Goal: Find specific page/section: Find specific page/section

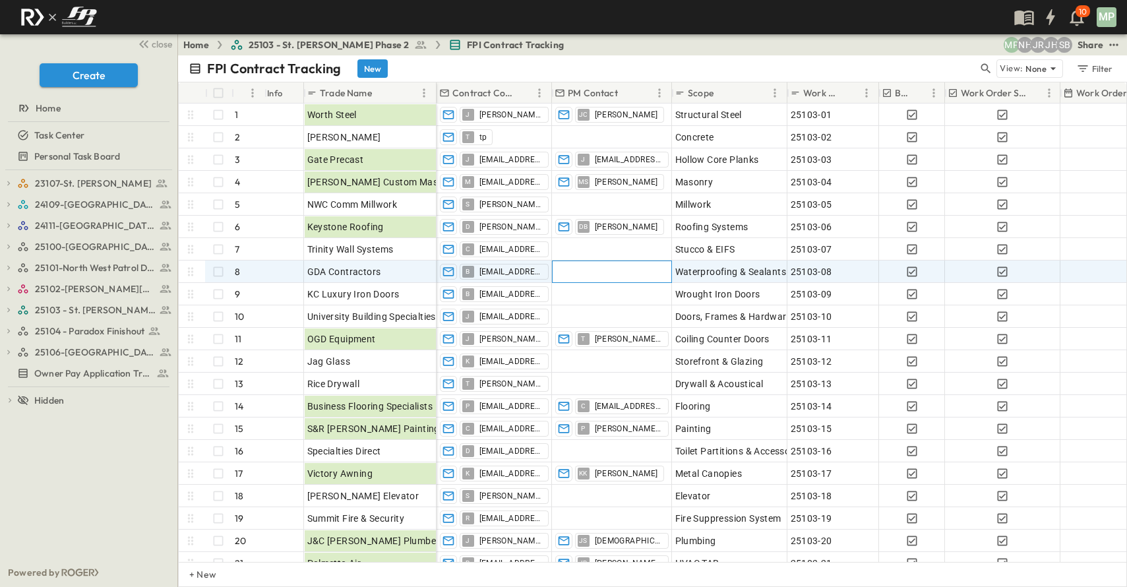
click at [569, 272] on div at bounding box center [611, 271] width 119 height 21
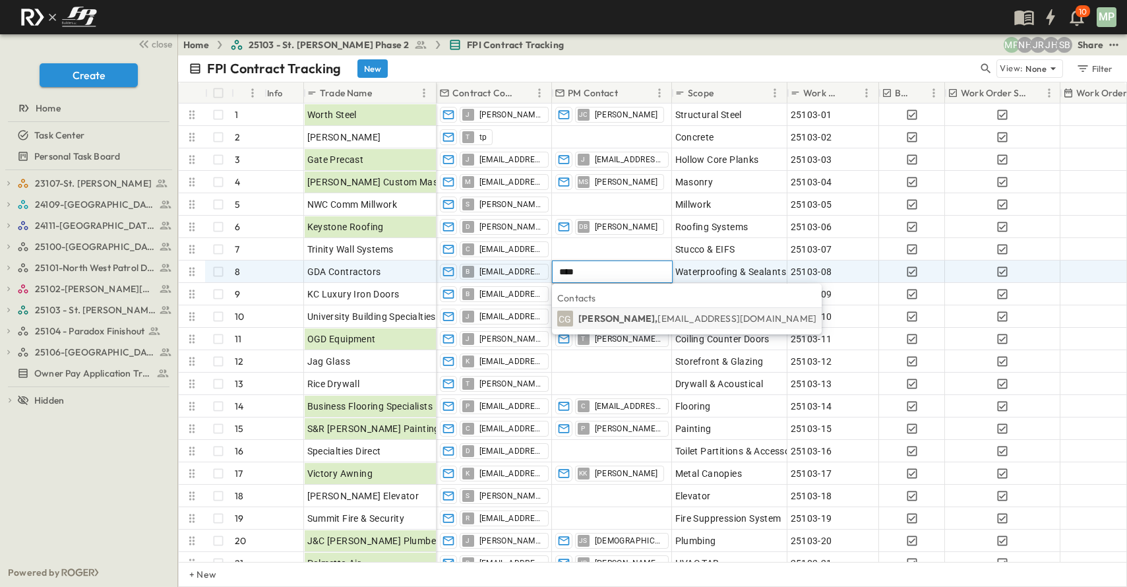
type input "****"
click at [601, 312] on p "[PERSON_NAME], [EMAIL_ADDRESS][DOMAIN_NAME]" at bounding box center [697, 318] width 238 height 13
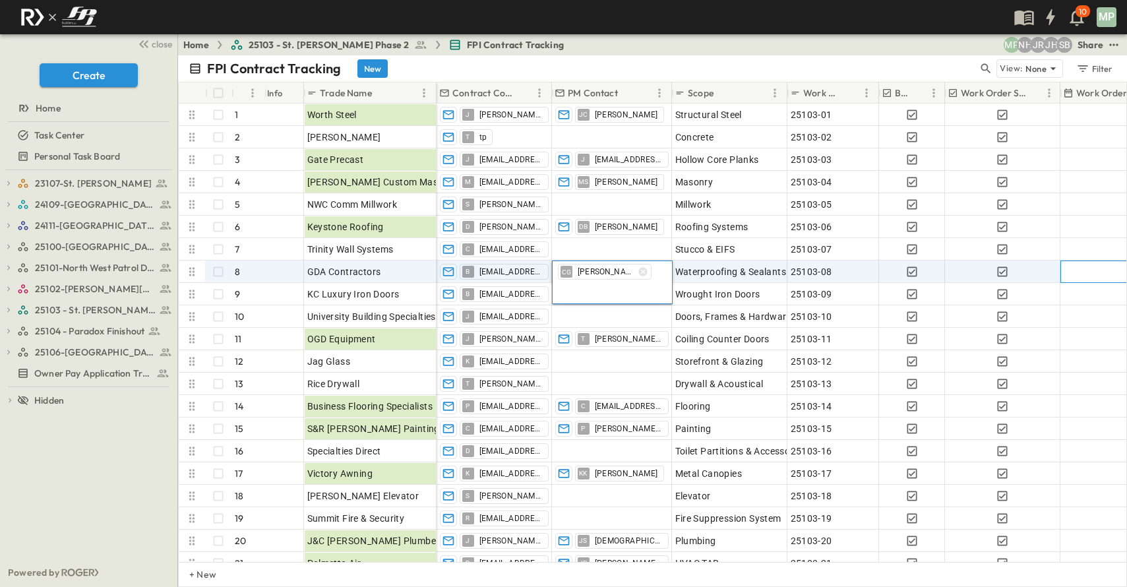
click at [1071, 269] on div at bounding box center [1142, 271] width 163 height 21
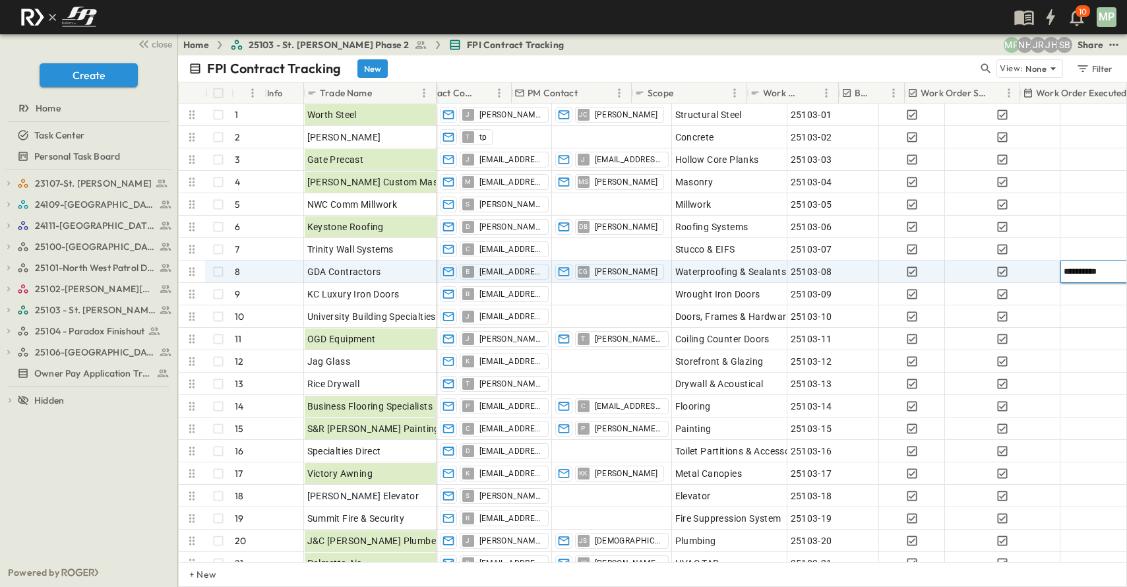
click at [1089, 274] on input "**********" at bounding box center [1106, 271] width 86 height 13
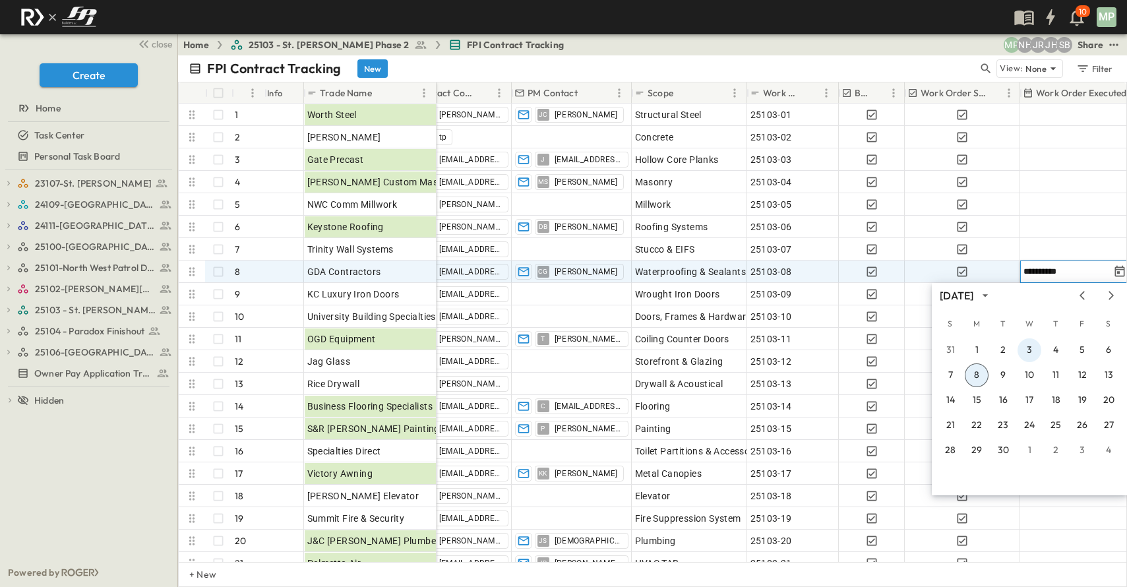
click at [1028, 349] on button "3" at bounding box center [1029, 350] width 24 height 24
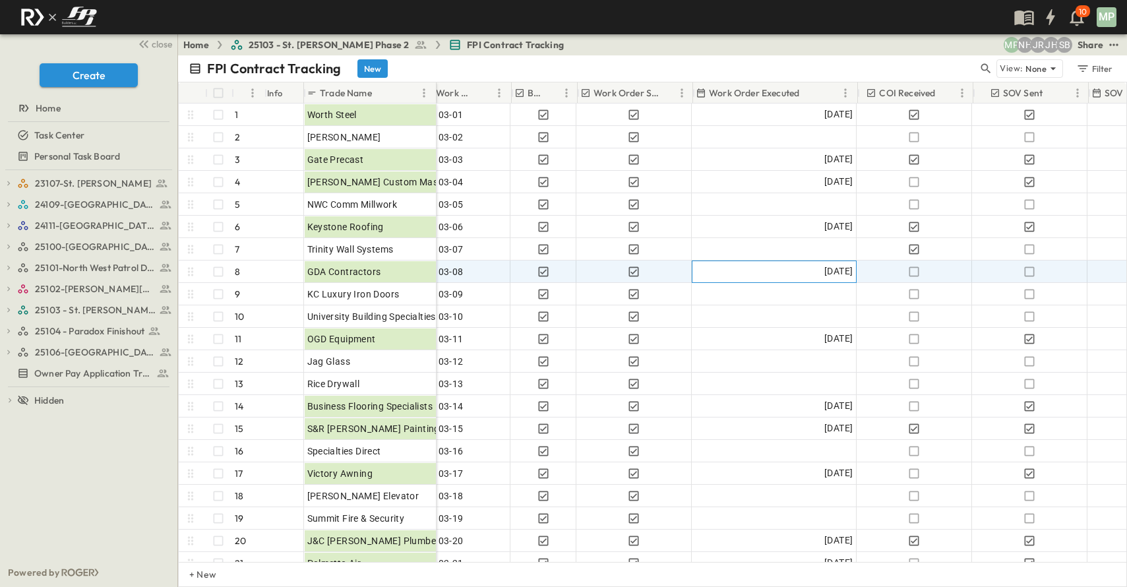
scroll to position [0, 372]
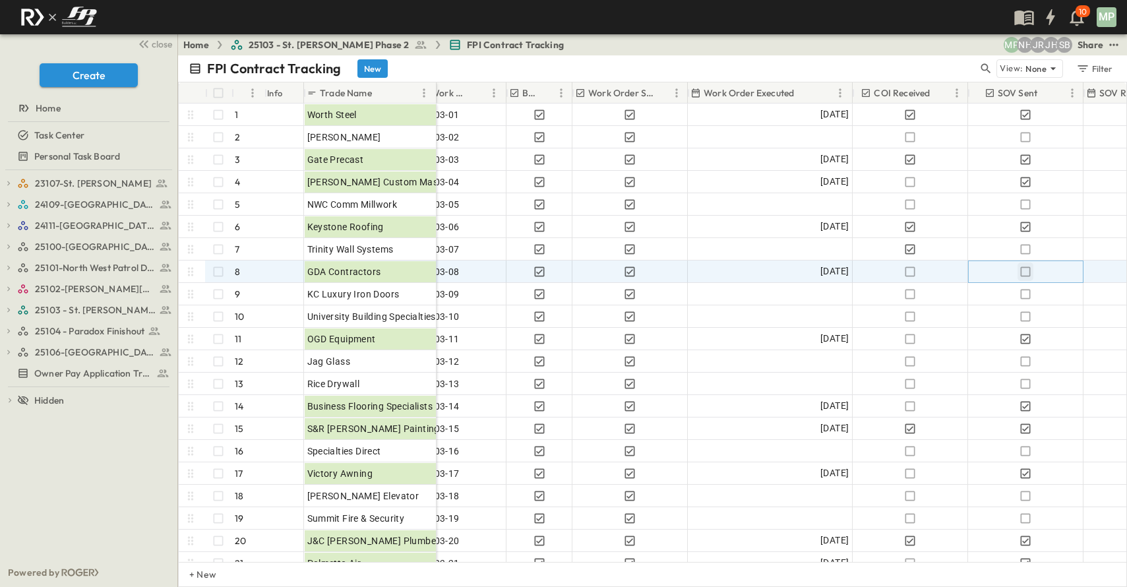
click at [1023, 272] on icon "button" at bounding box center [1025, 271] width 13 height 13
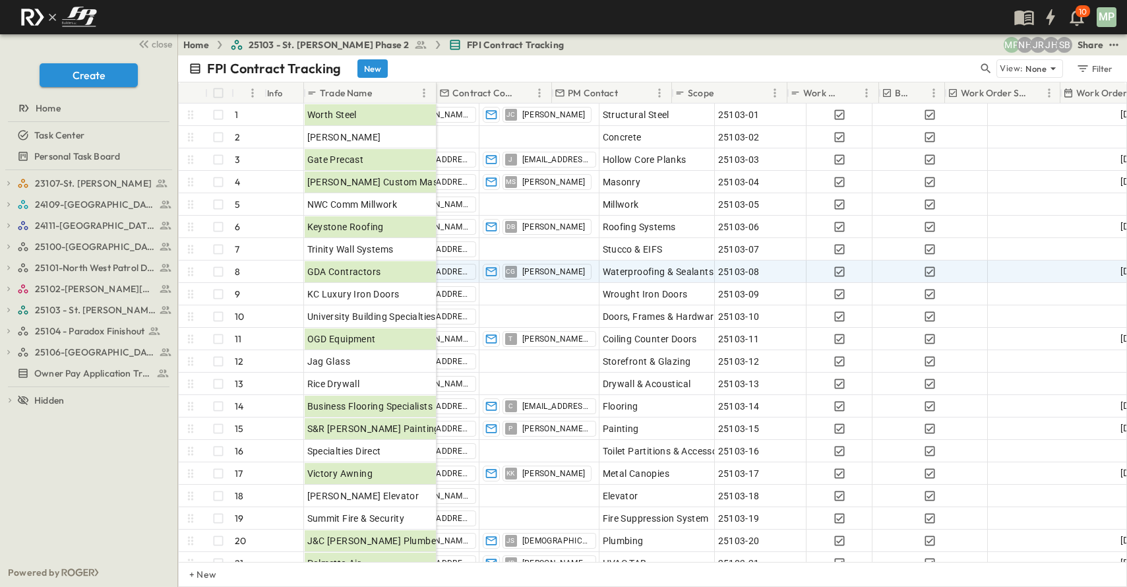
scroll to position [0, 0]
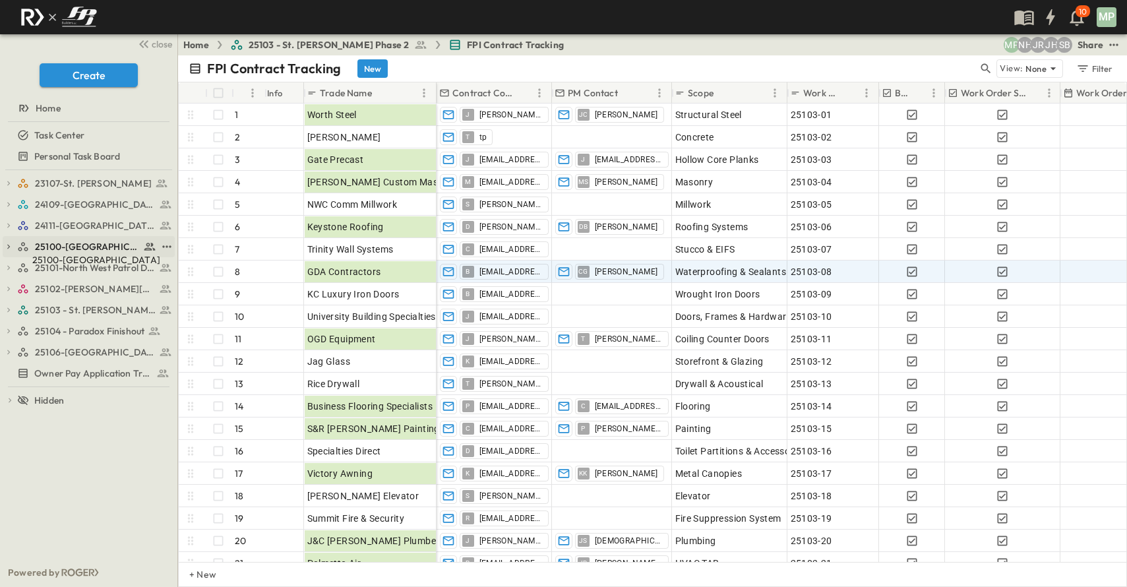
click at [113, 245] on span "25100-[GEOGRAPHIC_DATA]" at bounding box center [87, 246] width 105 height 13
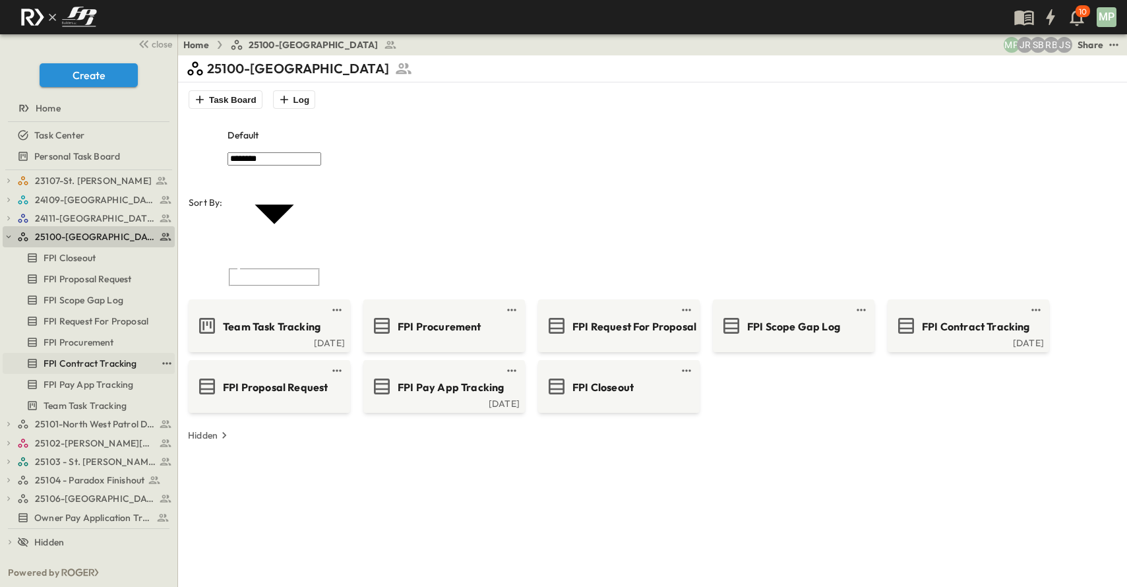
click at [93, 363] on span "FPI Contract Tracking" at bounding box center [91, 363] width 94 height 13
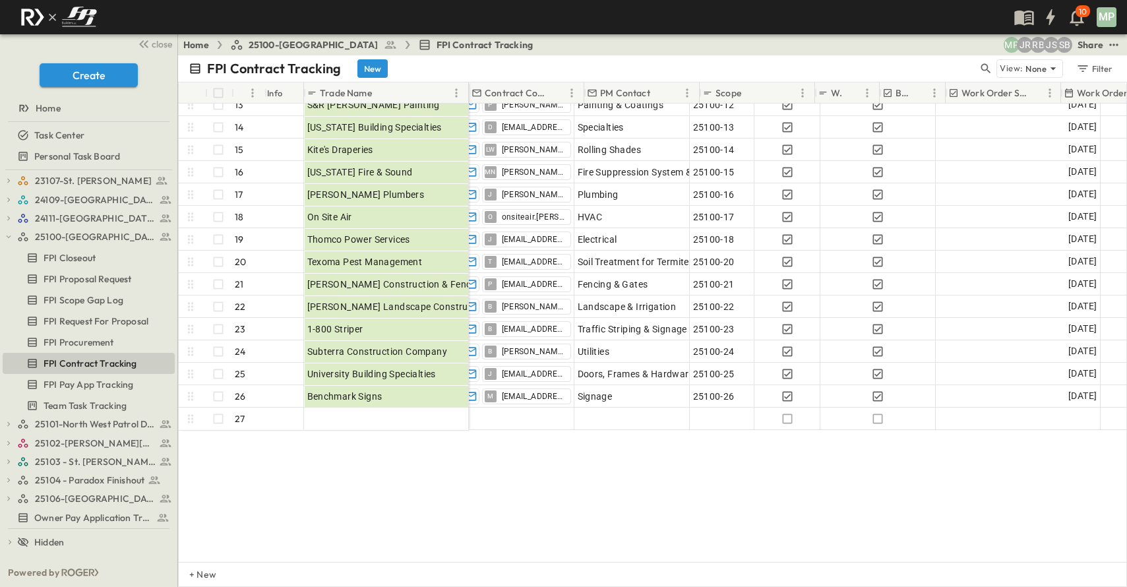
scroll to position [289, 0]
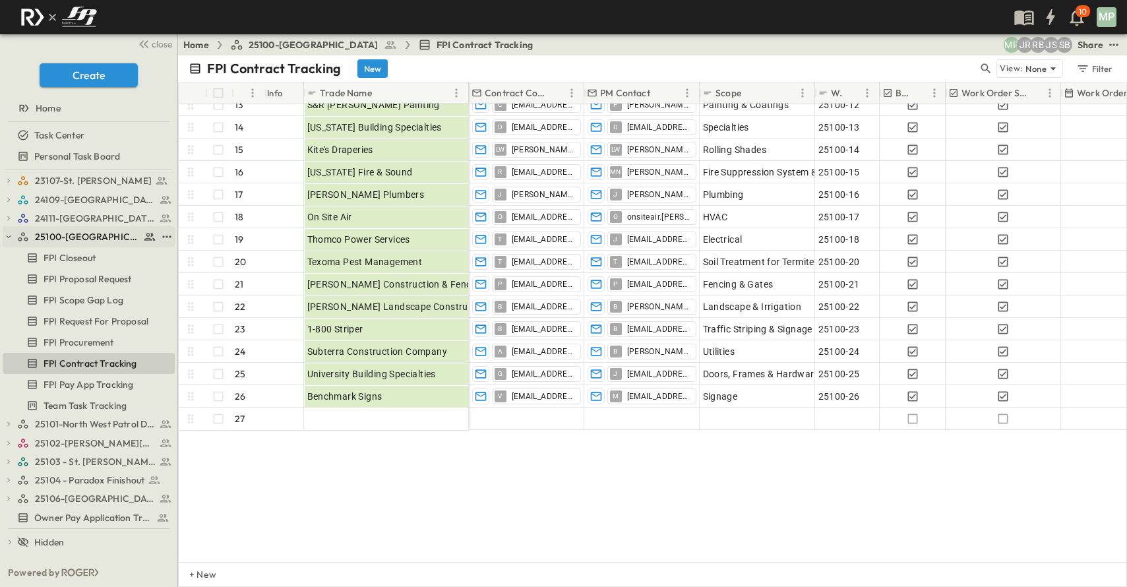
click at [9, 235] on icon "button" at bounding box center [8, 236] width 9 height 9
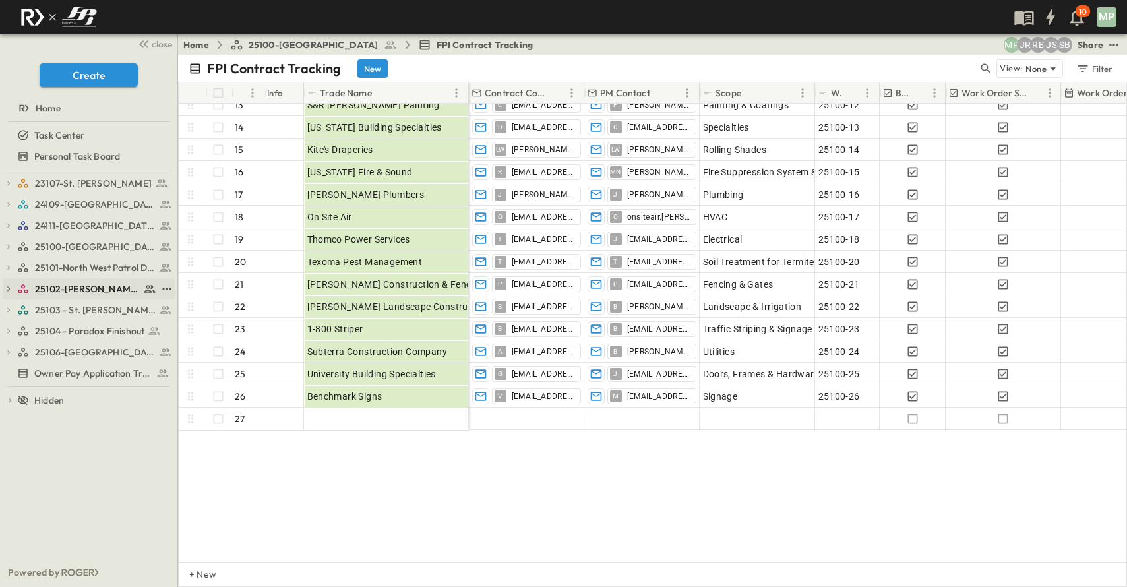
click at [11, 287] on icon "button" at bounding box center [8, 288] width 9 height 9
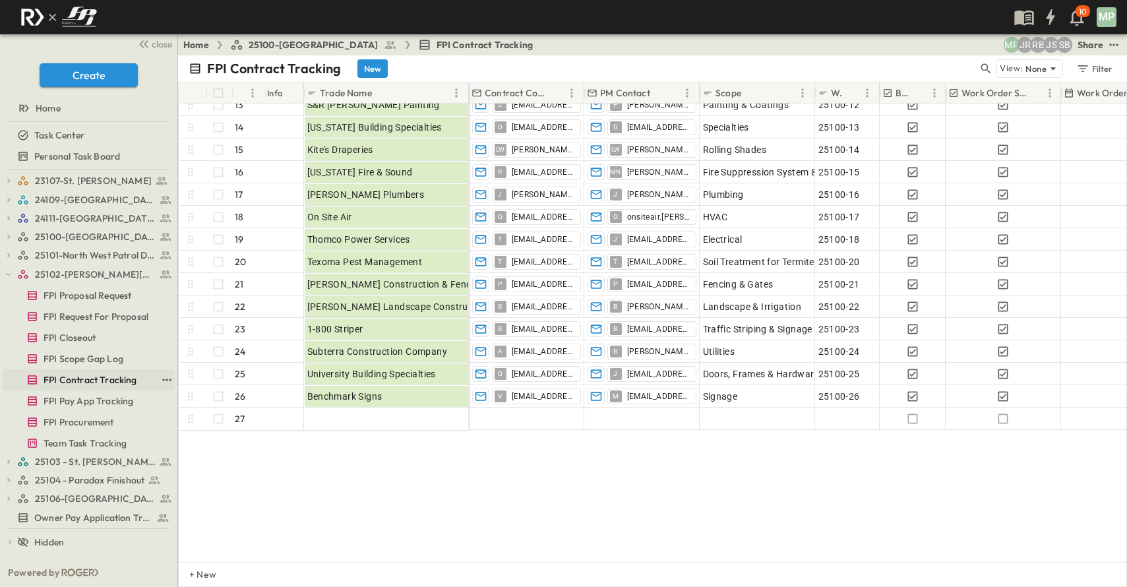
click at [93, 383] on span "FPI Contract Tracking" at bounding box center [91, 379] width 94 height 13
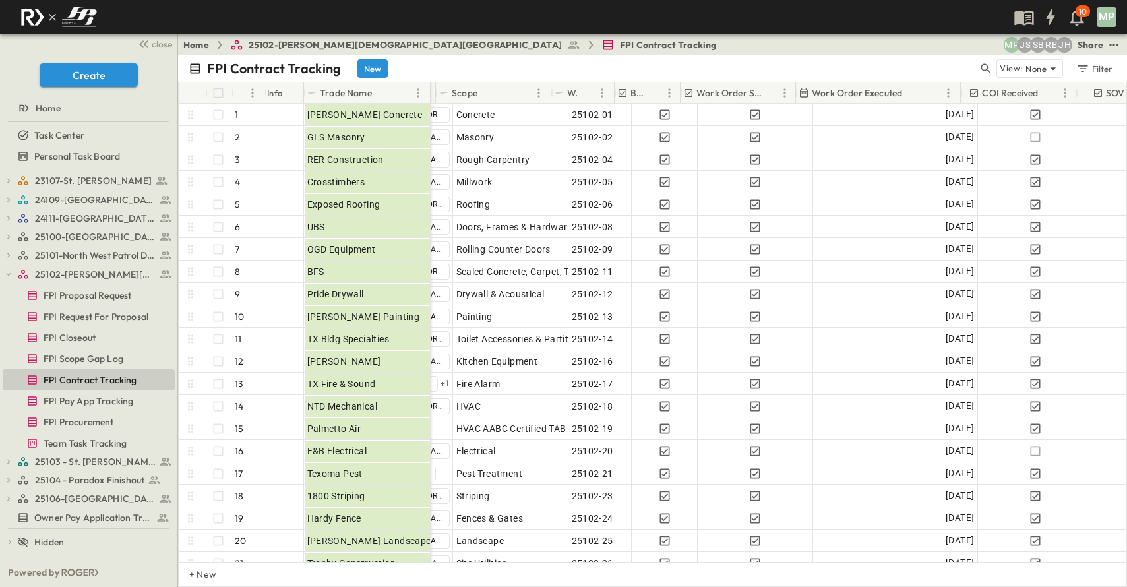
scroll to position [0, 227]
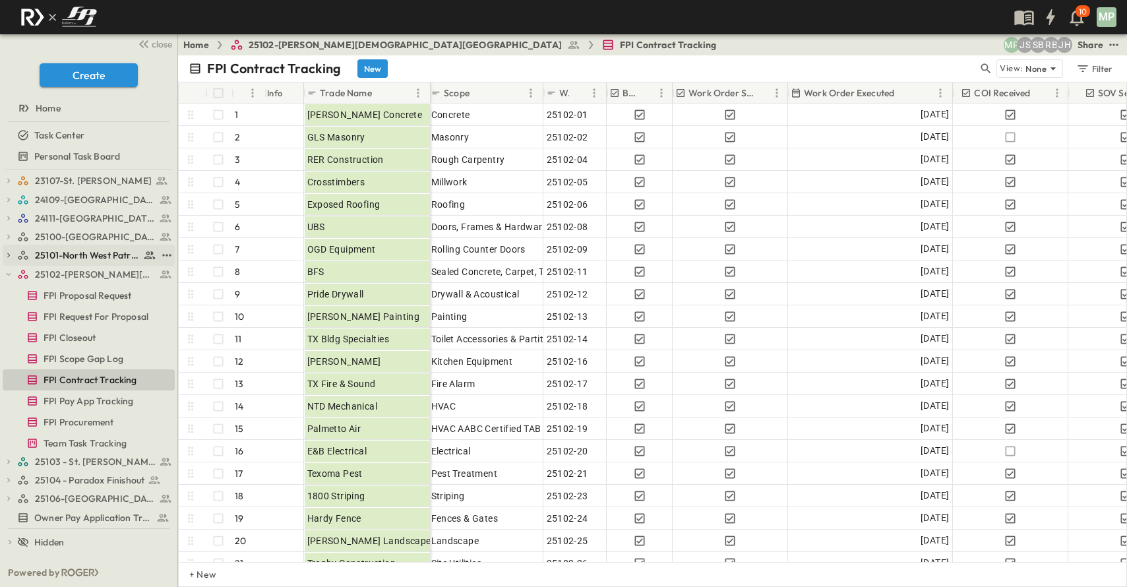
click at [7, 249] on button "button" at bounding box center [9, 255] width 12 height 12
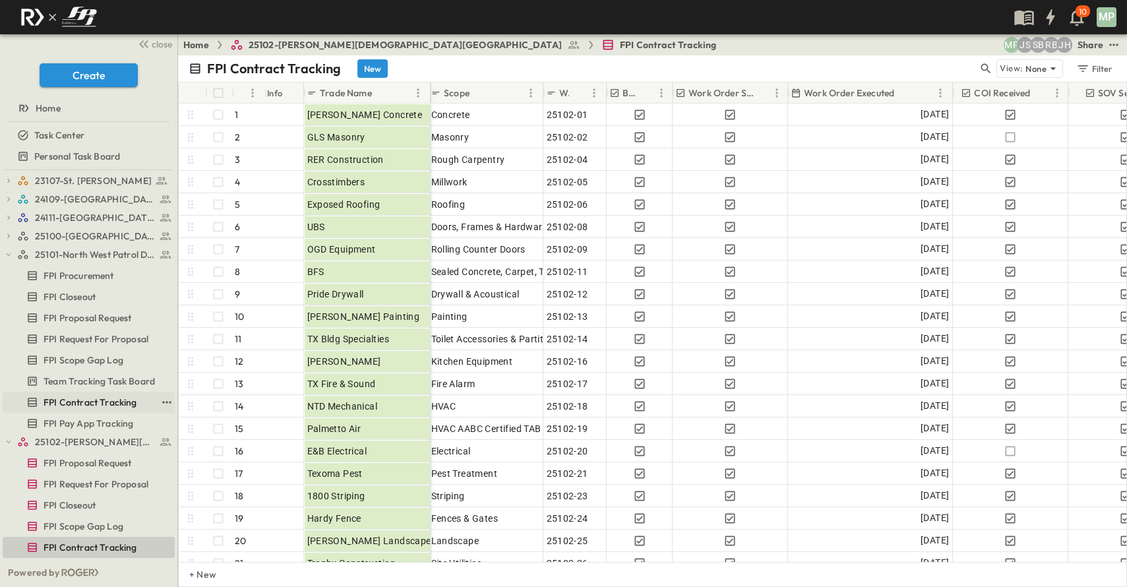
click at [73, 398] on span "FPI Contract Tracking" at bounding box center [91, 402] width 94 height 13
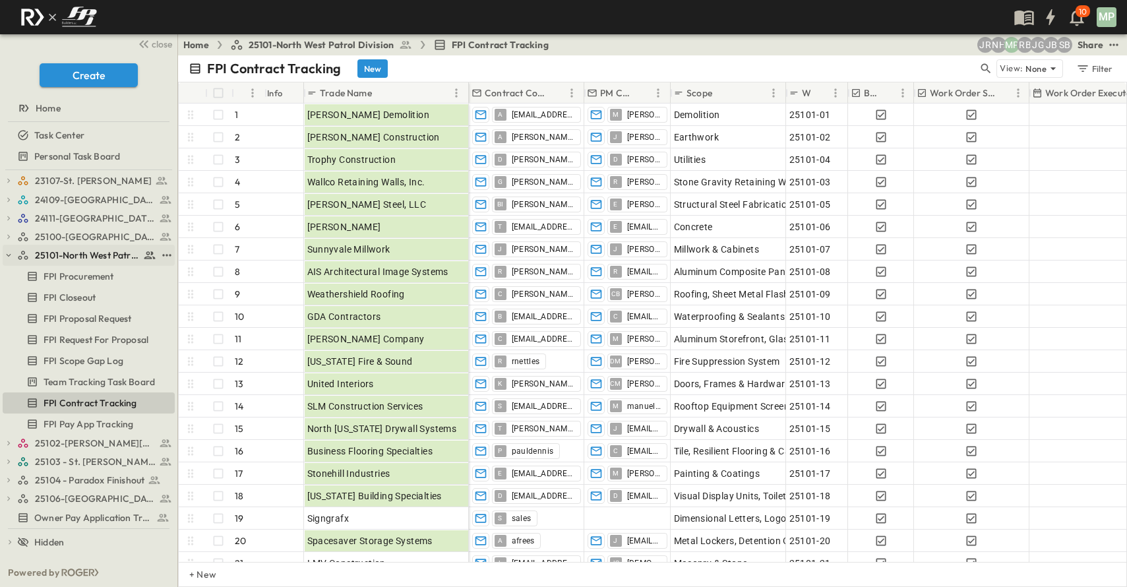
click at [9, 252] on icon "button" at bounding box center [8, 255] width 9 height 9
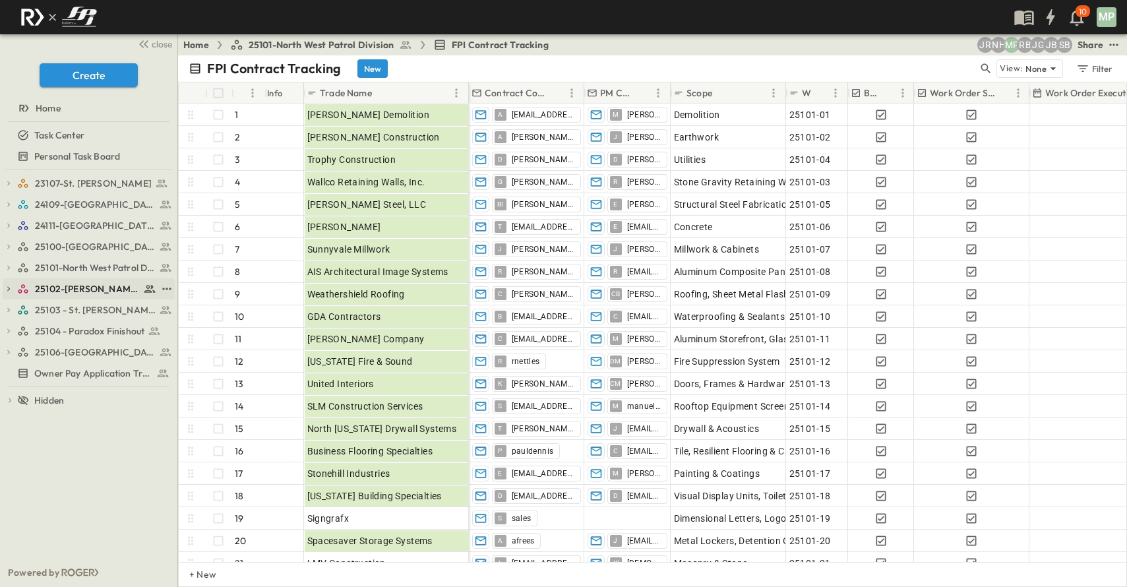
click at [11, 288] on icon "button" at bounding box center [8, 288] width 9 height 9
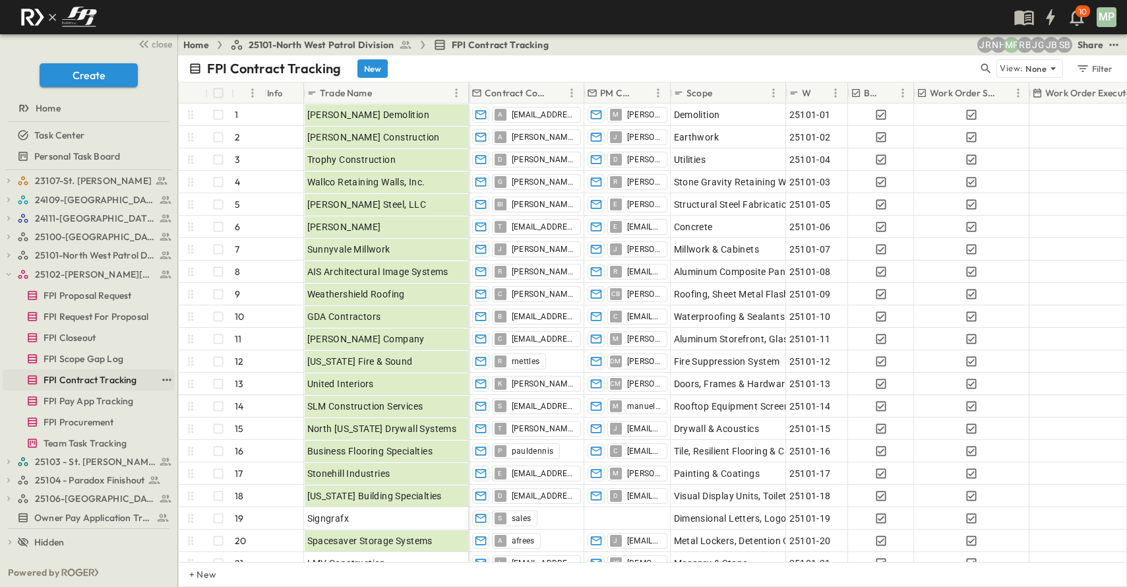
click at [86, 380] on span "FPI Contract Tracking" at bounding box center [91, 379] width 94 height 13
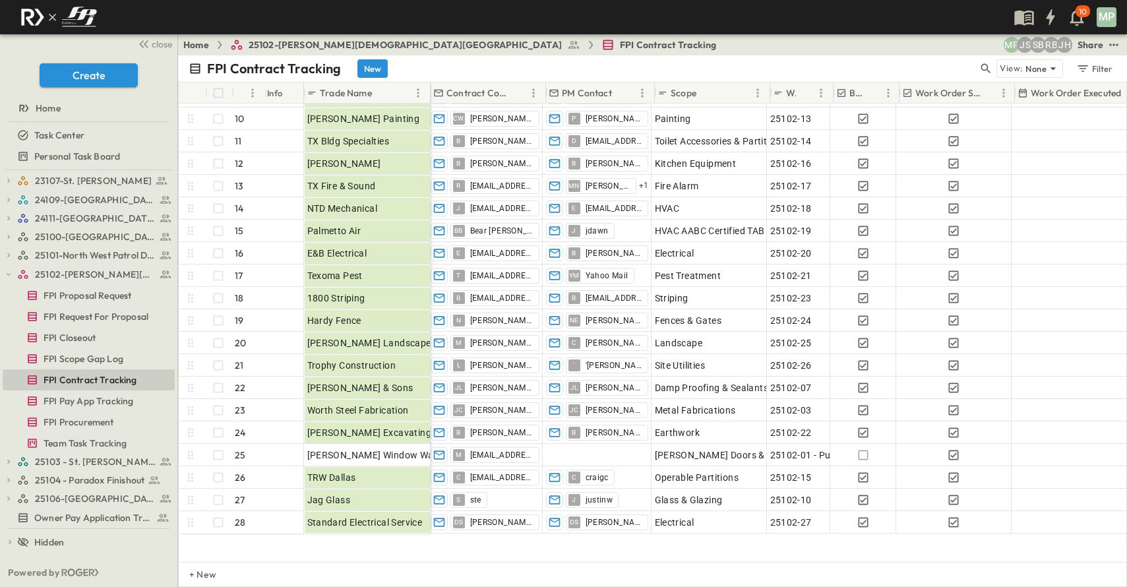
scroll to position [198, 0]
click at [6, 276] on icon "button" at bounding box center [8, 274] width 9 height 9
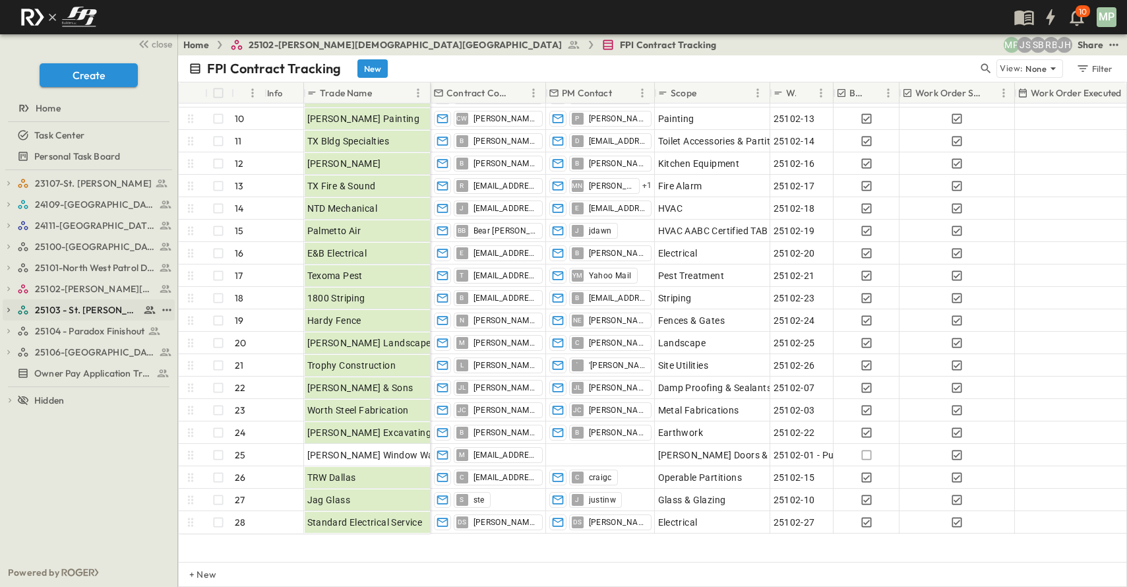
click at [13, 308] on icon "button" at bounding box center [8, 309] width 9 height 9
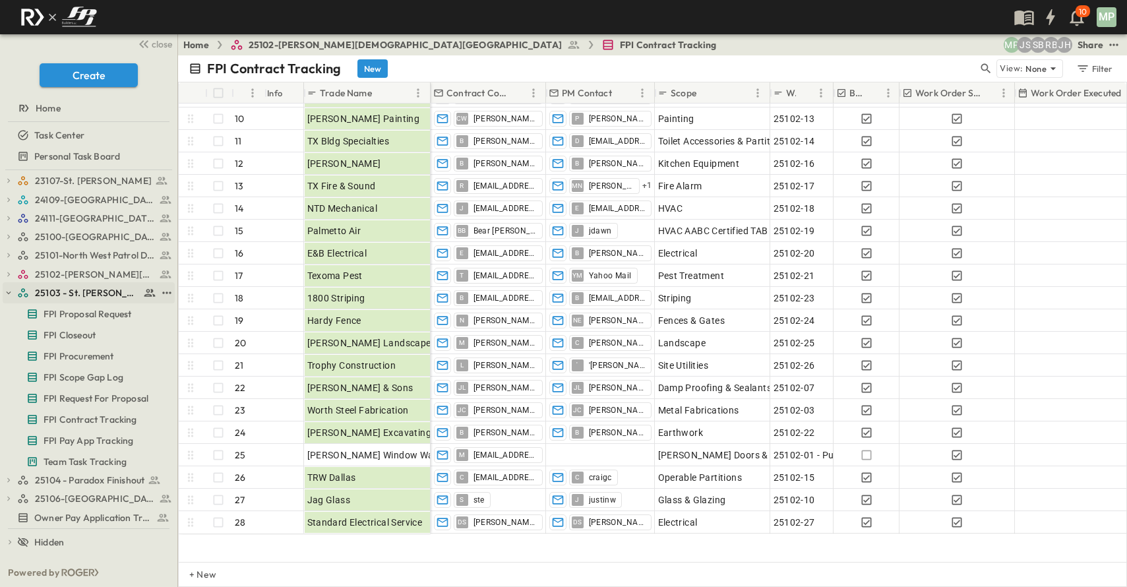
click at [62, 297] on span "25103 - St. [PERSON_NAME] Phase 2" at bounding box center [87, 292] width 105 height 13
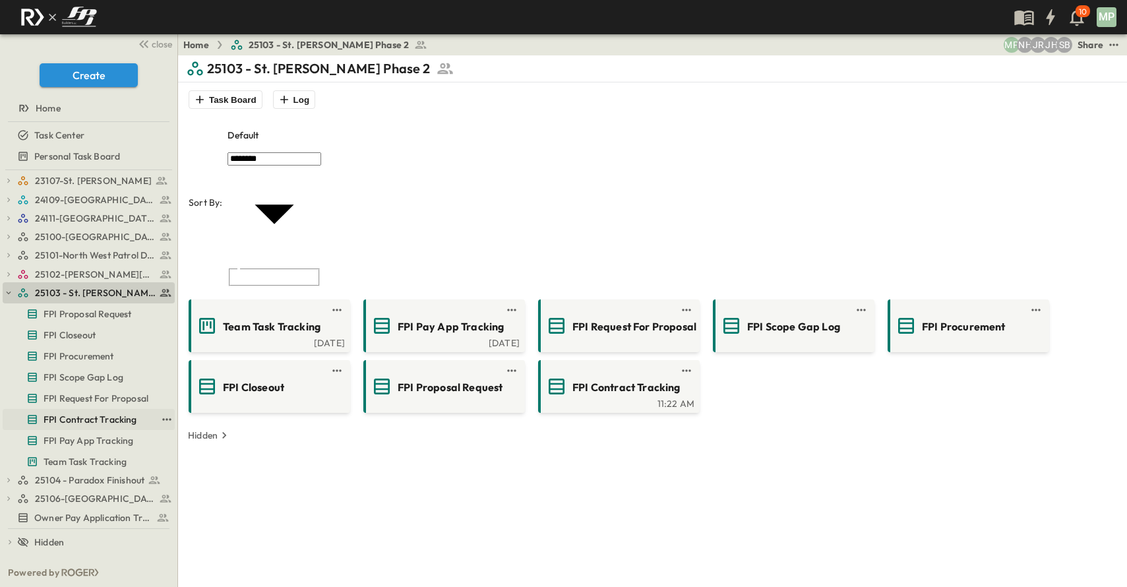
click at [88, 418] on span "FPI Contract Tracking" at bounding box center [91, 419] width 94 height 13
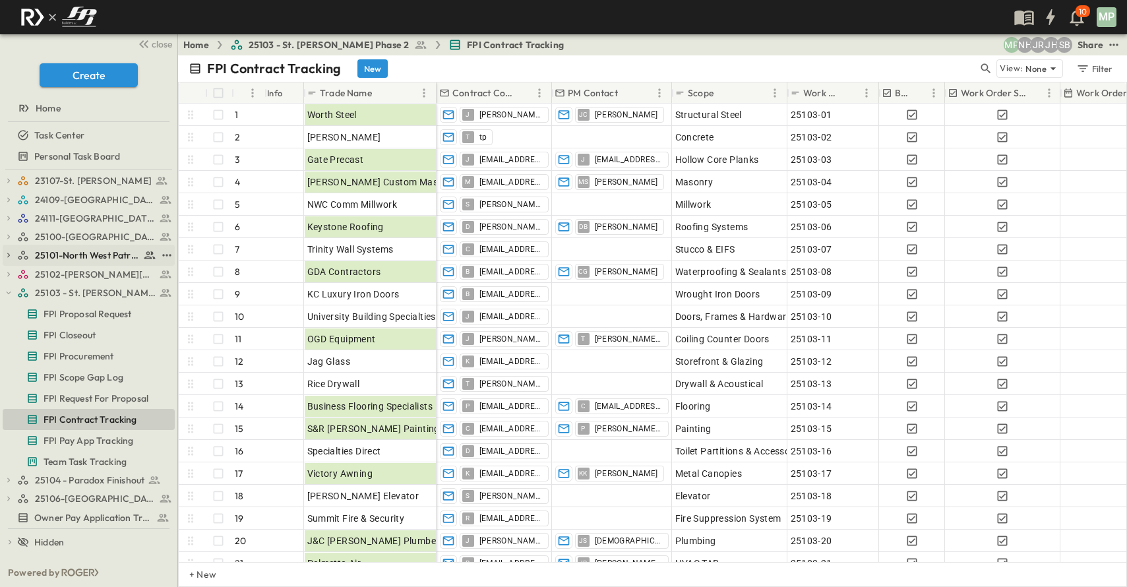
click at [10, 258] on icon "button" at bounding box center [8, 255] width 9 height 9
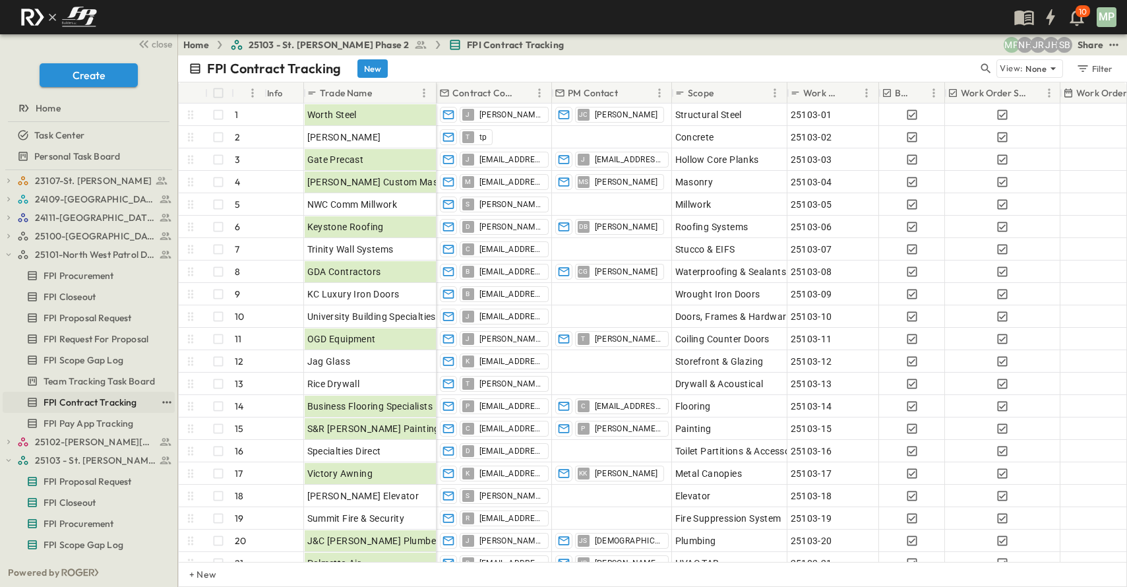
click at [71, 400] on span "FPI Contract Tracking" at bounding box center [91, 402] width 94 height 13
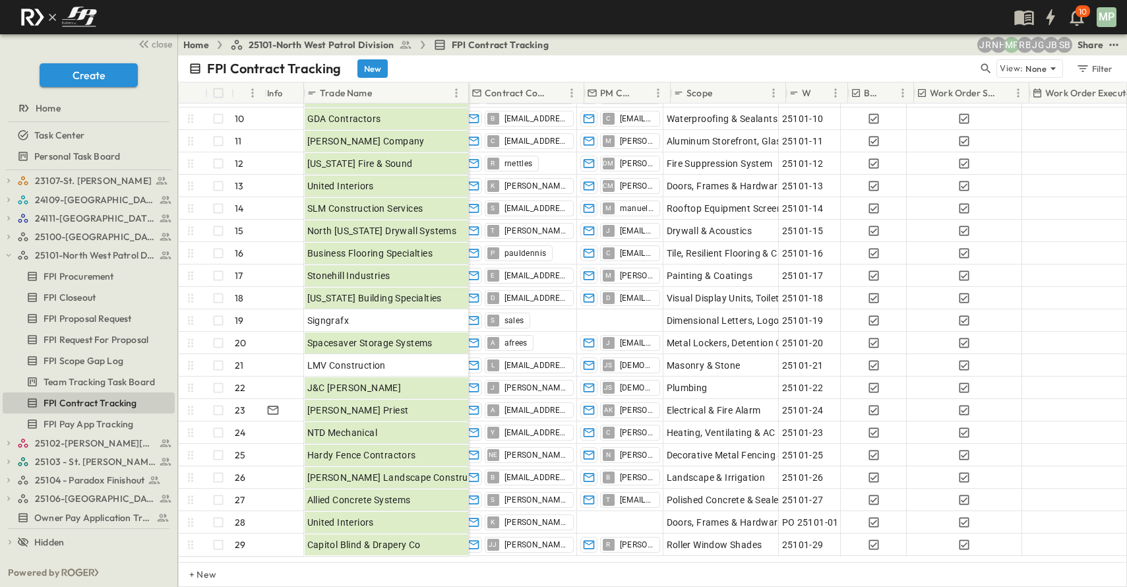
scroll to position [198, 0]
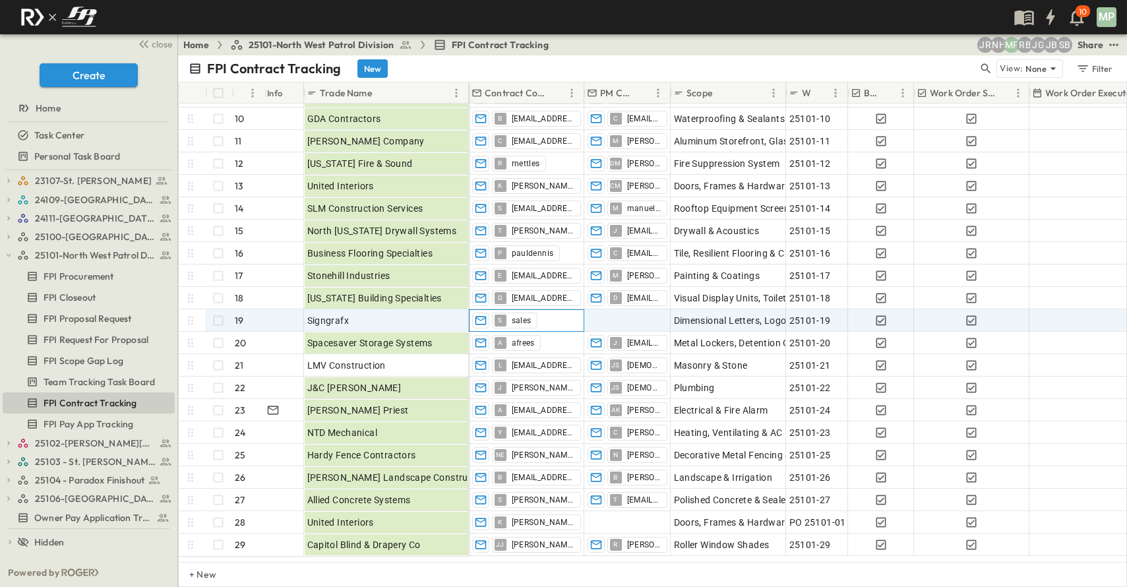
click at [516, 320] on span "sales" at bounding box center [522, 320] width 20 height 11
click at [516, 319] on body "10 MP close Create Home Task Center Personal Task Board 23107-St. [PERSON_NAME]…" at bounding box center [563, 293] width 1127 height 587
click at [488, 322] on div "S" at bounding box center [483, 320] width 12 height 12
click at [606, 309] on li "Copy email address" at bounding box center [606, 317] width 102 height 16
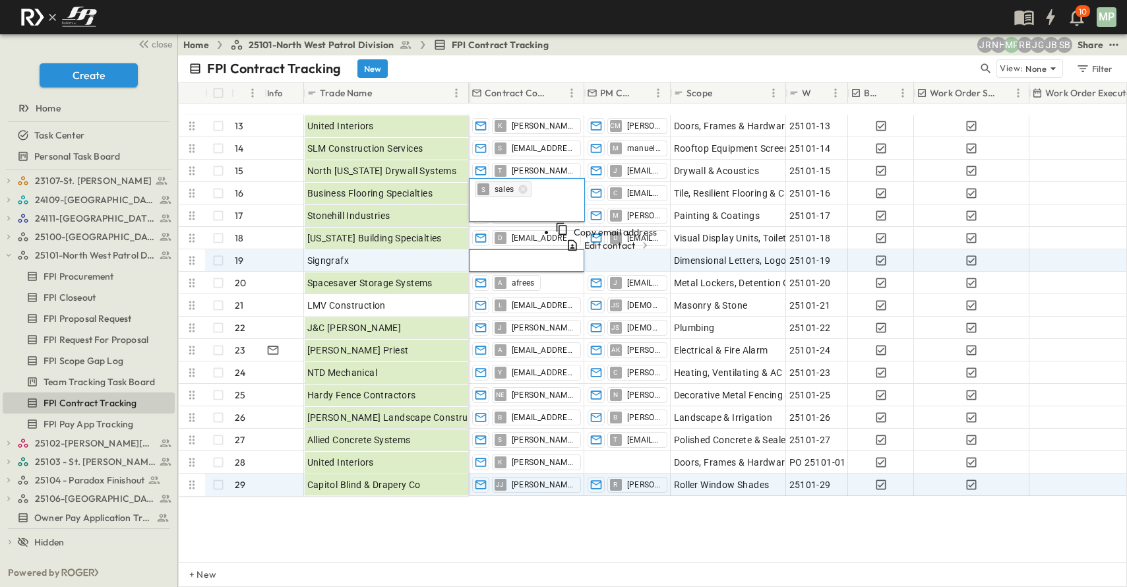
scroll to position [334, 0]
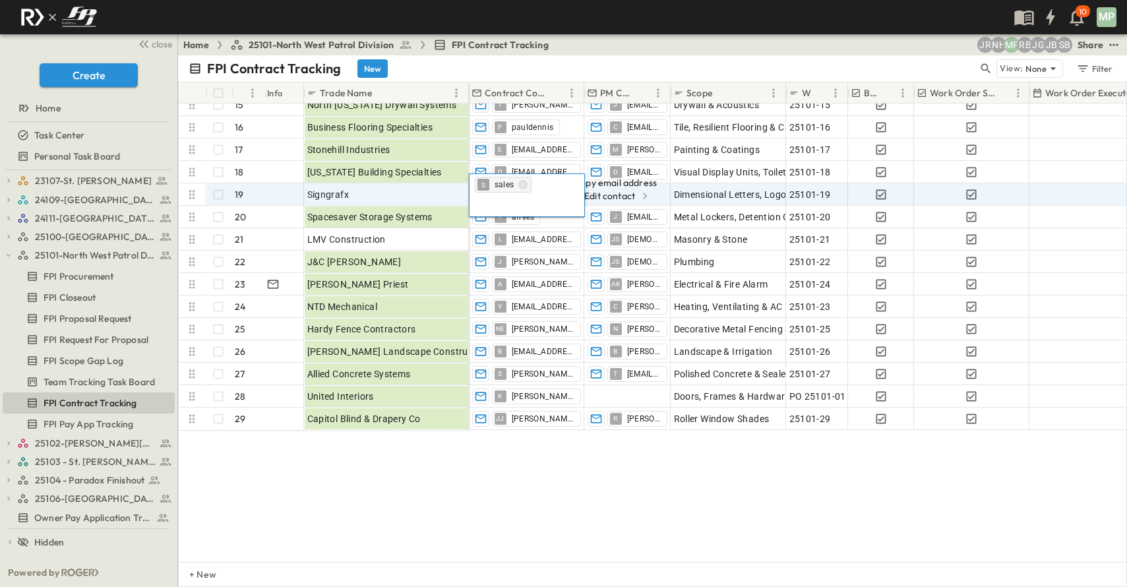
click at [638, 193] on icon at bounding box center [644, 195] width 13 height 13
drag, startPoint x: 442, startPoint y: 282, endPoint x: 553, endPoint y: 268, distance: 112.4
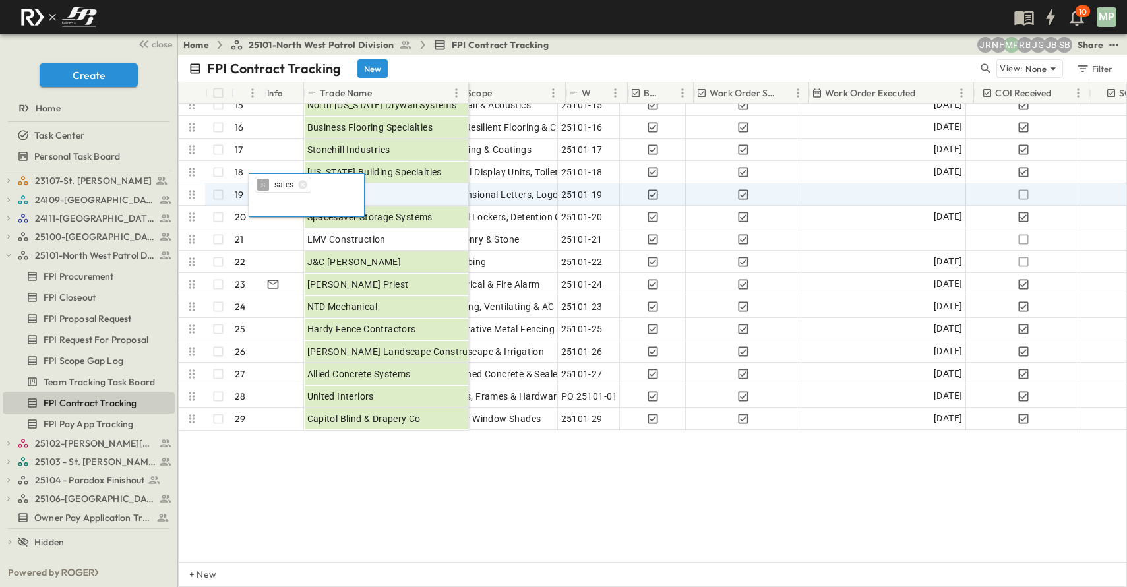
scroll to position [334, 241]
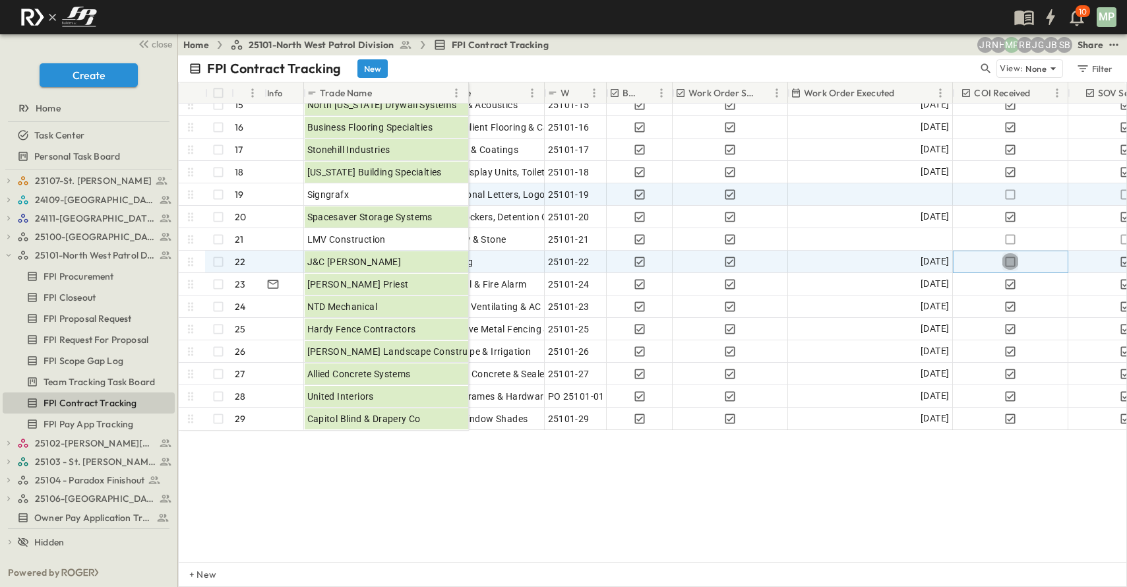
click at [1013, 255] on icon "button" at bounding box center [1009, 261] width 13 height 13
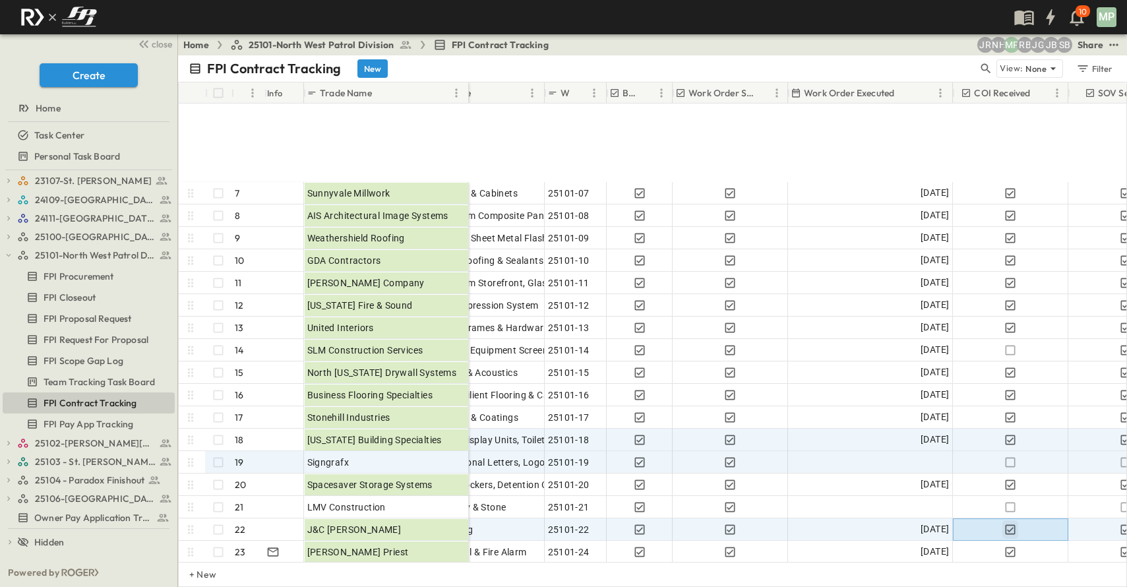
scroll to position [198, 241]
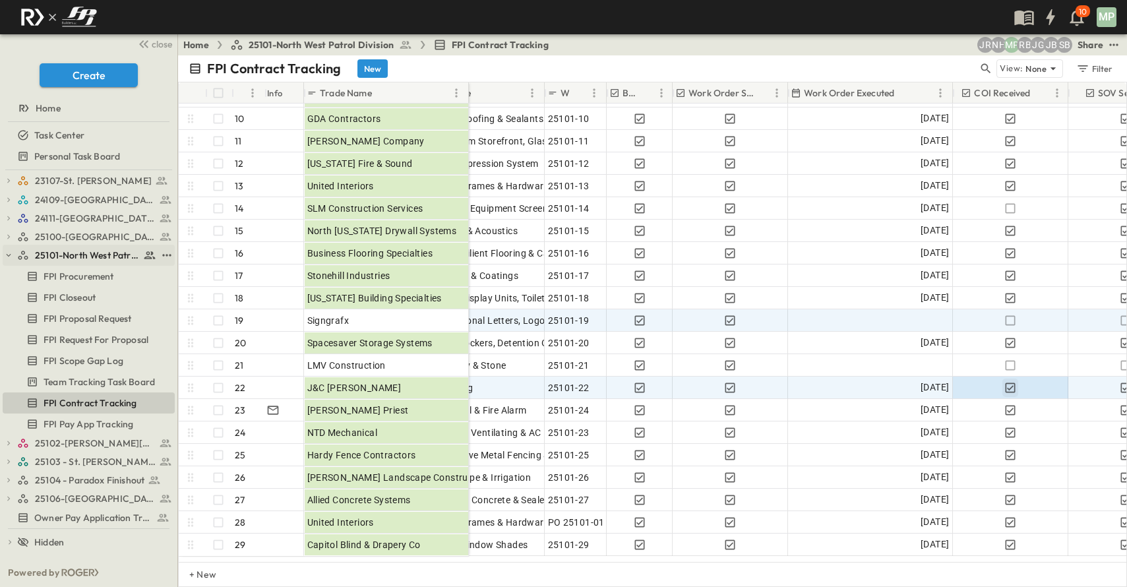
click at [13, 254] on button "button" at bounding box center [9, 255] width 12 height 12
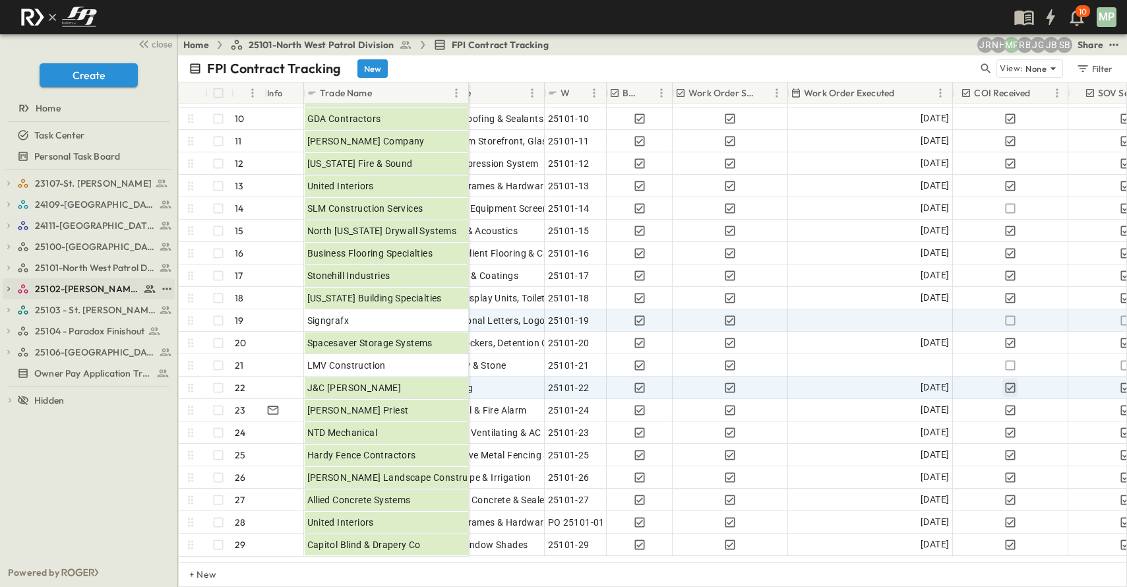
click at [11, 284] on icon "button" at bounding box center [8, 288] width 9 height 9
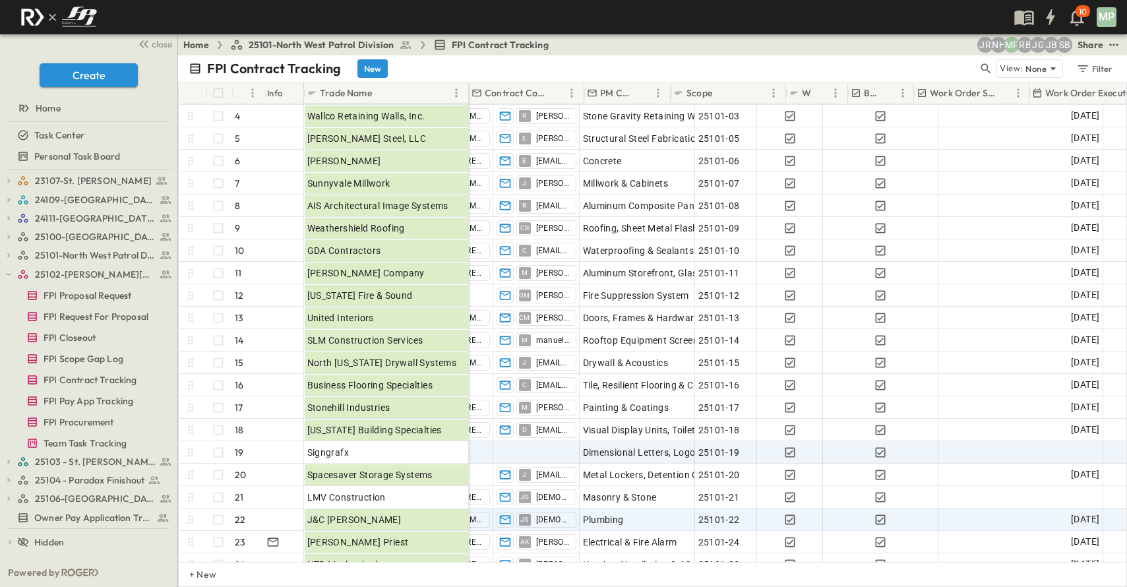
scroll to position [66, 0]
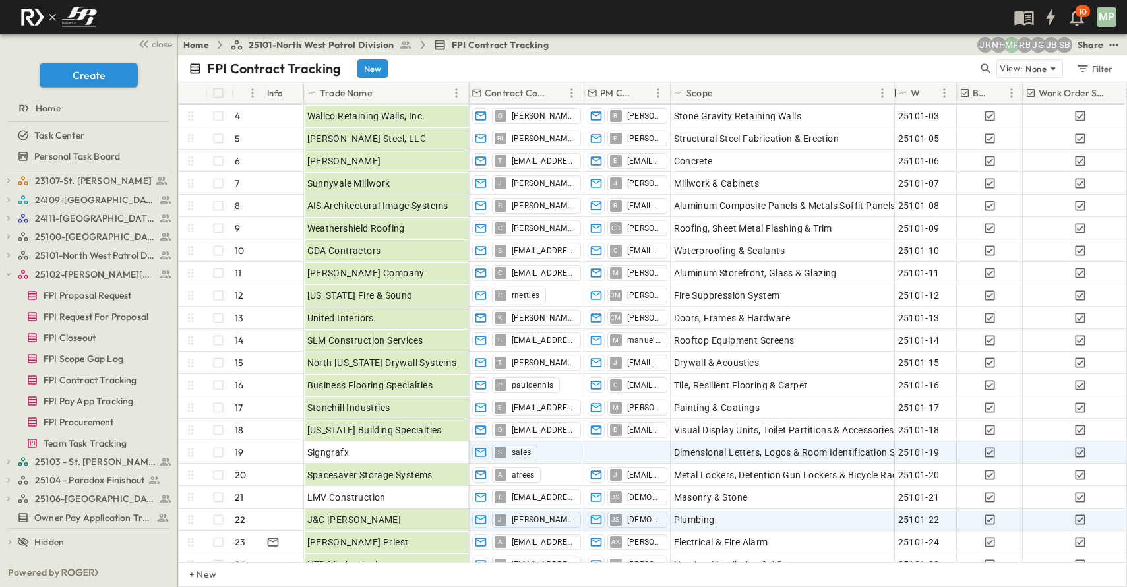
drag, startPoint x: 785, startPoint y: 95, endPoint x: 894, endPoint y: 74, distance: 110.7
click at [894, 74] on div "FPI Contract Tracking New View: None Filter # Info Trade Name Contract Contact …" at bounding box center [652, 320] width 949 height 531
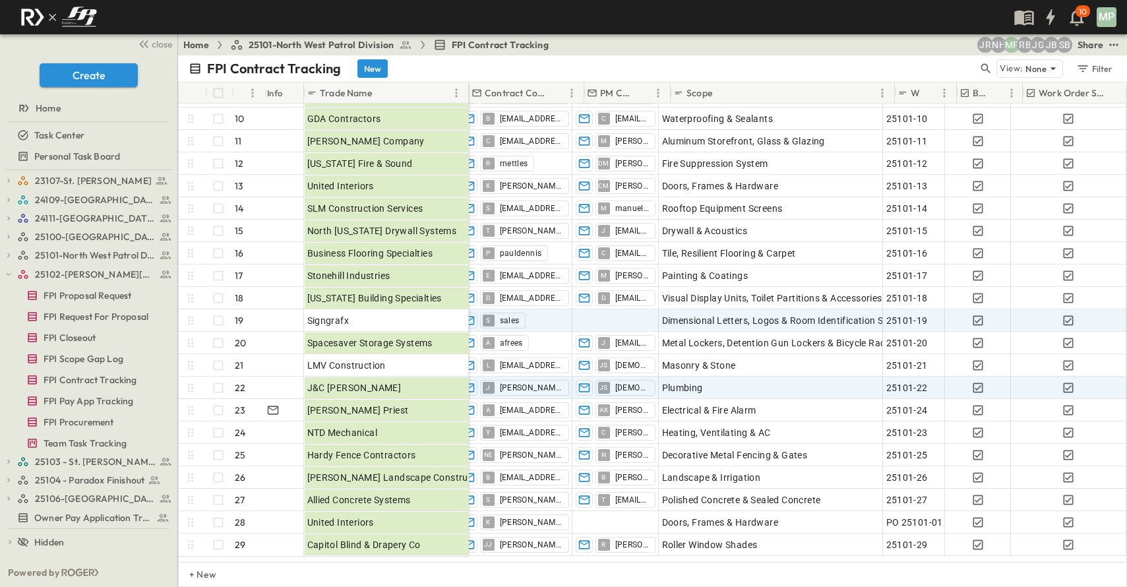
scroll to position [198, 0]
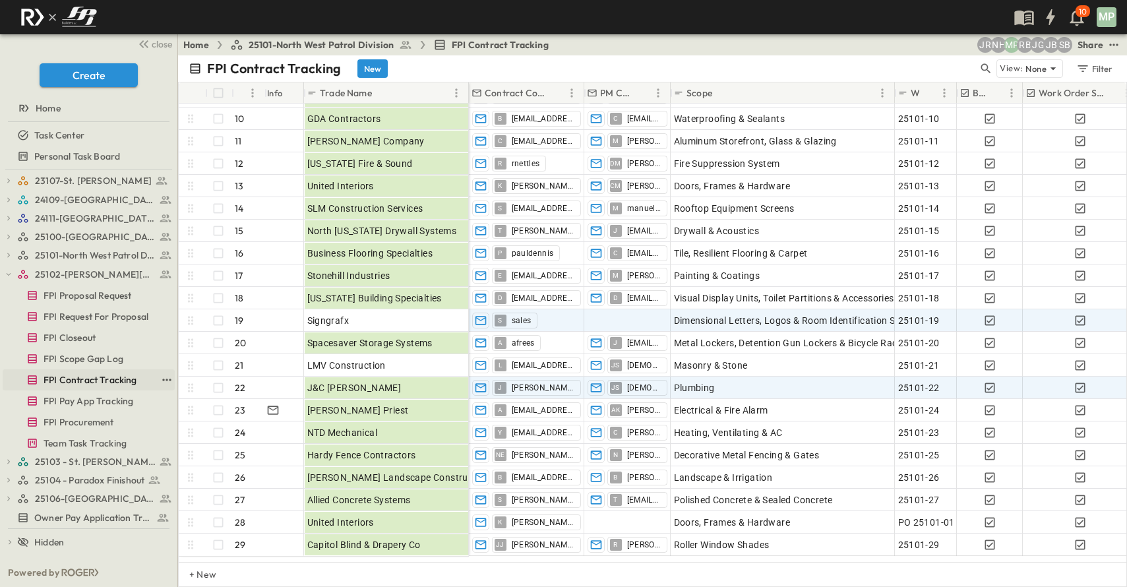
click at [91, 379] on span "FPI Contract Tracking" at bounding box center [91, 379] width 94 height 13
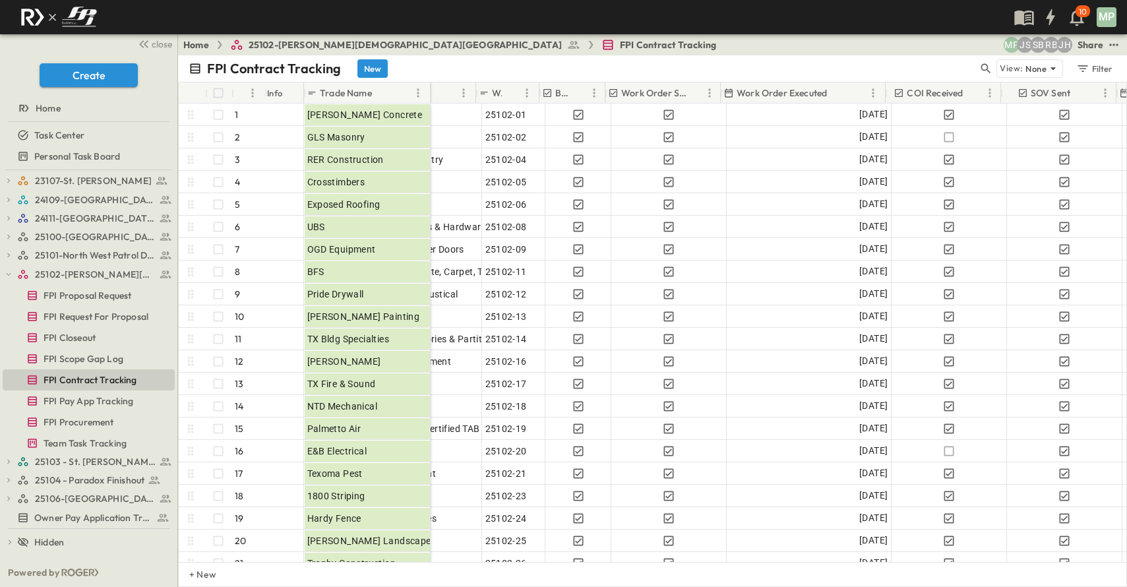
scroll to position [0, 294]
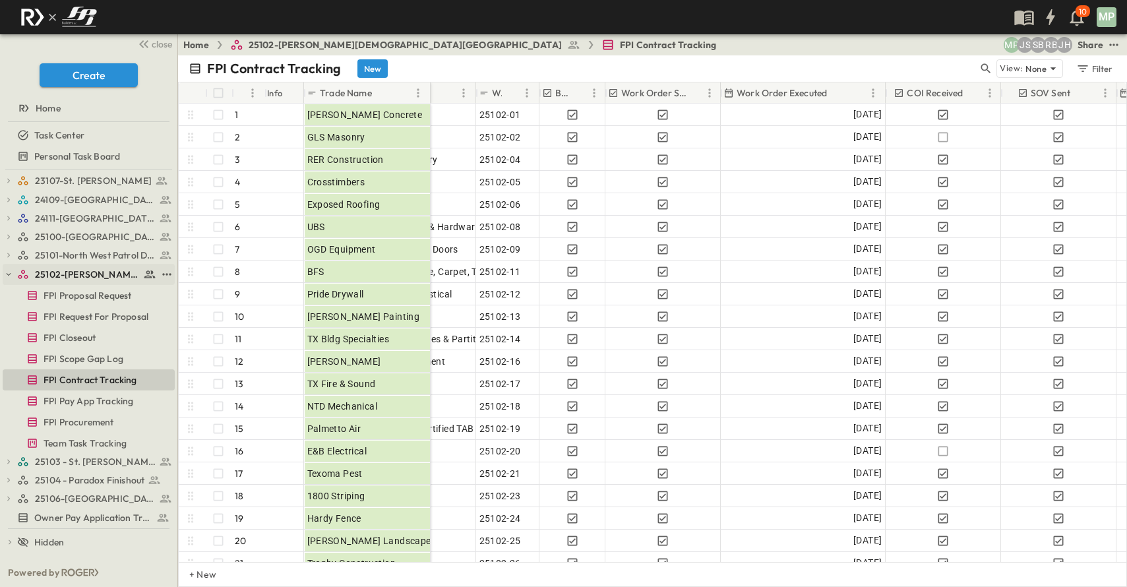
click at [13, 274] on icon "button" at bounding box center [8, 274] width 9 height 9
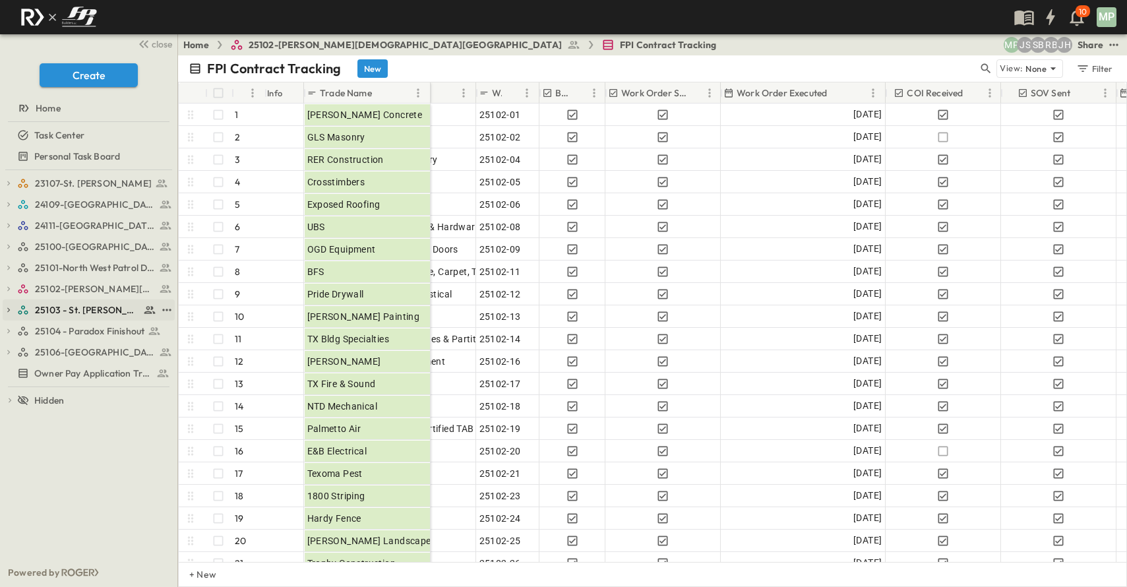
click at [11, 309] on icon "button" at bounding box center [8, 309] width 9 height 9
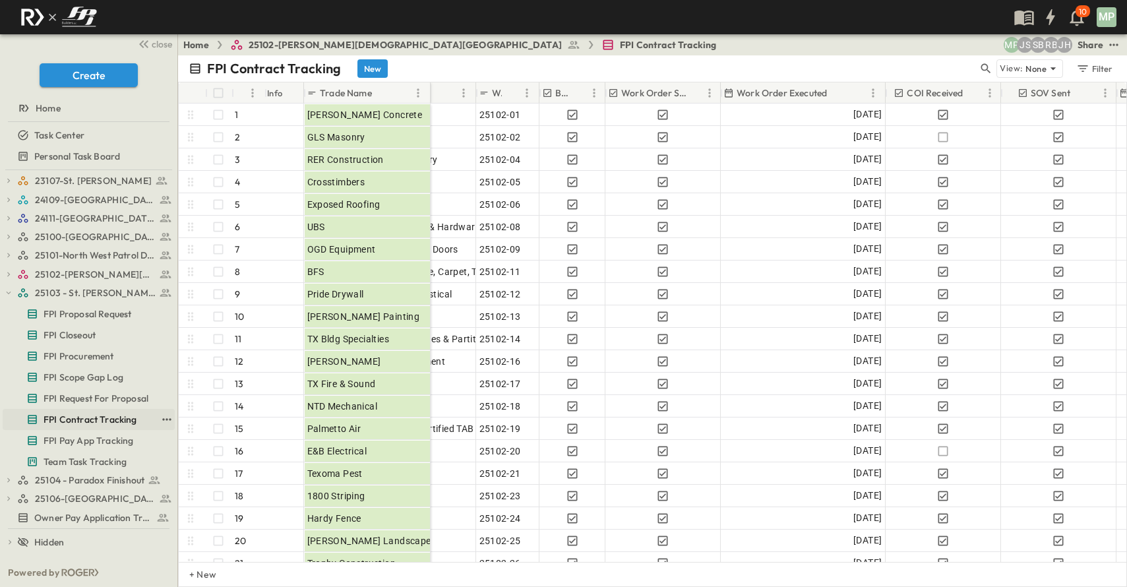
click at [76, 421] on span "FPI Contract Tracking" at bounding box center [91, 419] width 94 height 13
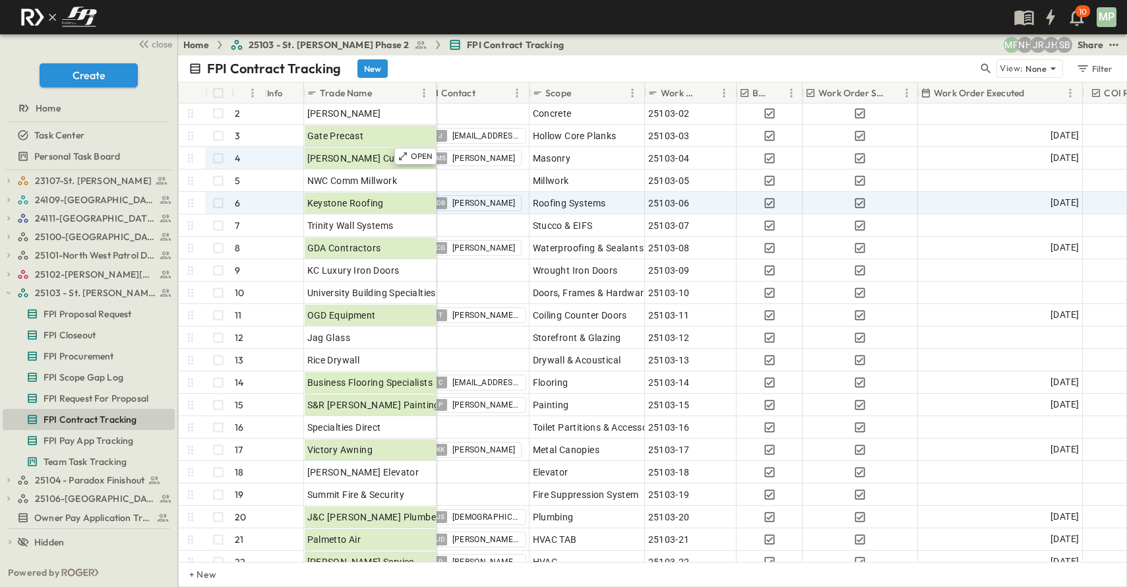
scroll to position [0, 142]
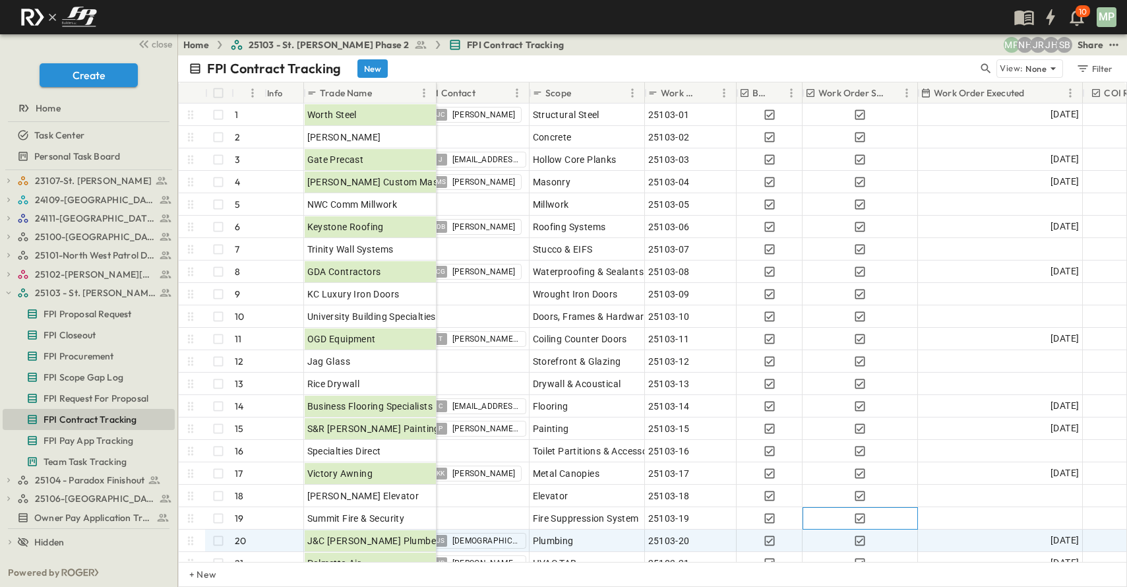
drag, startPoint x: 911, startPoint y: 524, endPoint x: 895, endPoint y: 537, distance: 20.7
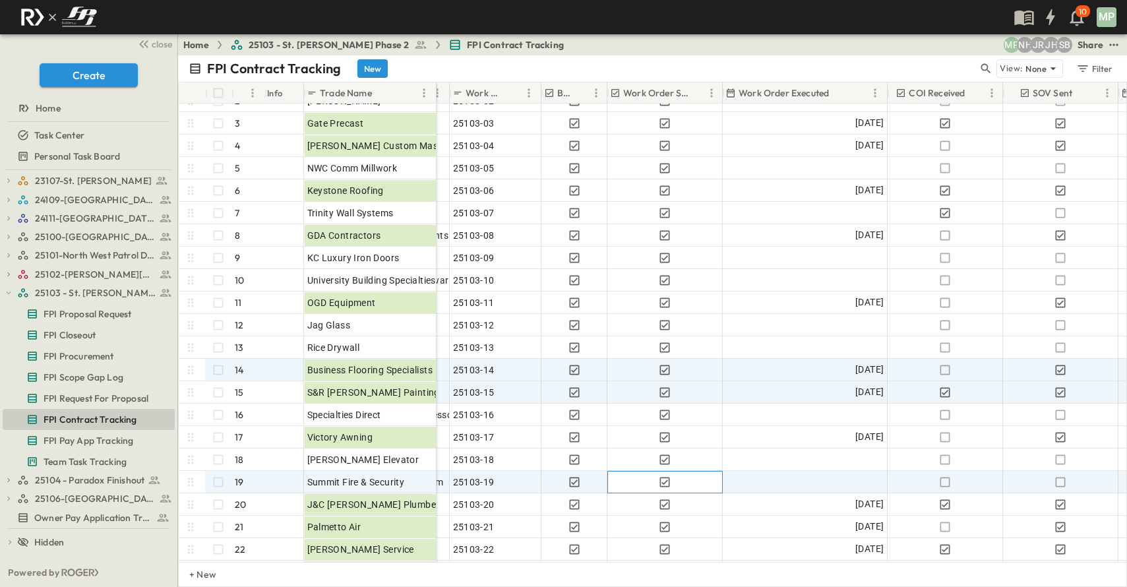
scroll to position [0, 338]
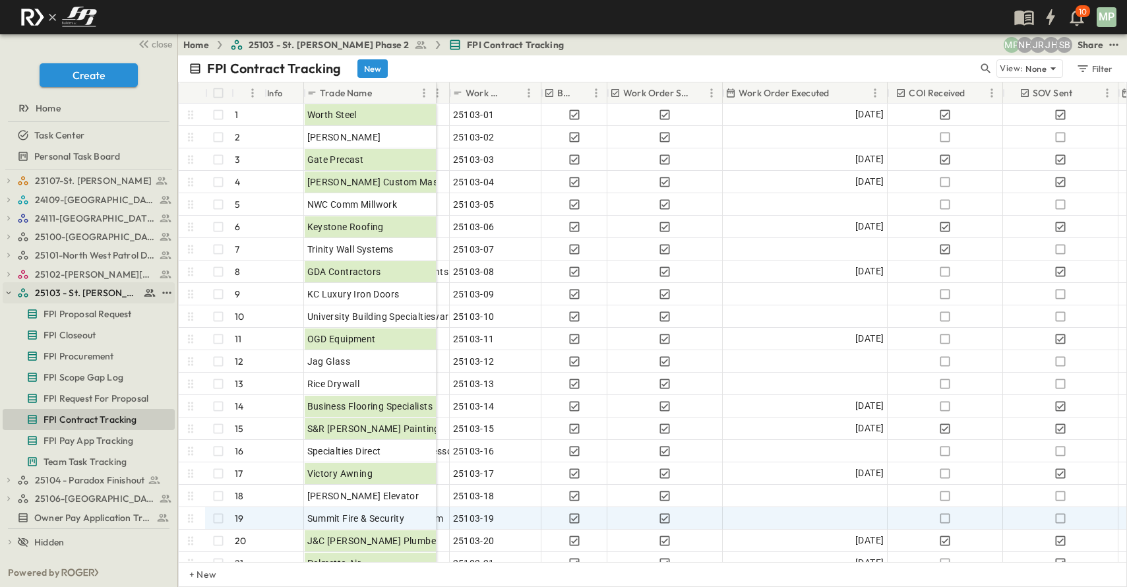
click at [10, 292] on icon "button" at bounding box center [9, 292] width 5 height 3
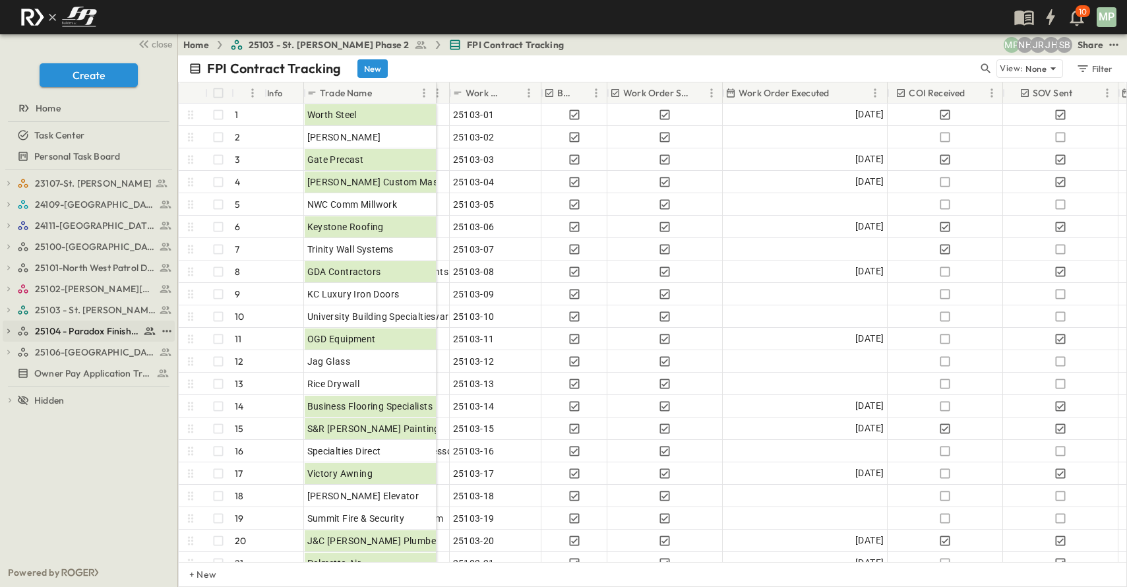
click at [10, 324] on div "25104 - Paradox Finishout" at bounding box center [89, 330] width 172 height 21
click at [10, 328] on icon "button" at bounding box center [8, 330] width 9 height 9
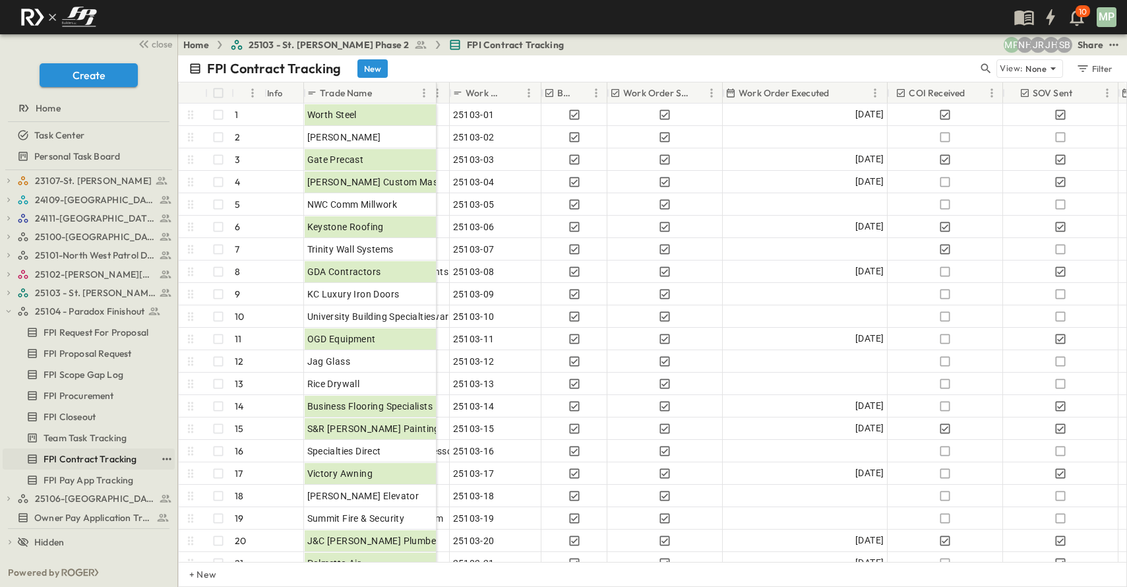
click at [109, 461] on span "FPI Contract Tracking" at bounding box center [91, 458] width 94 height 13
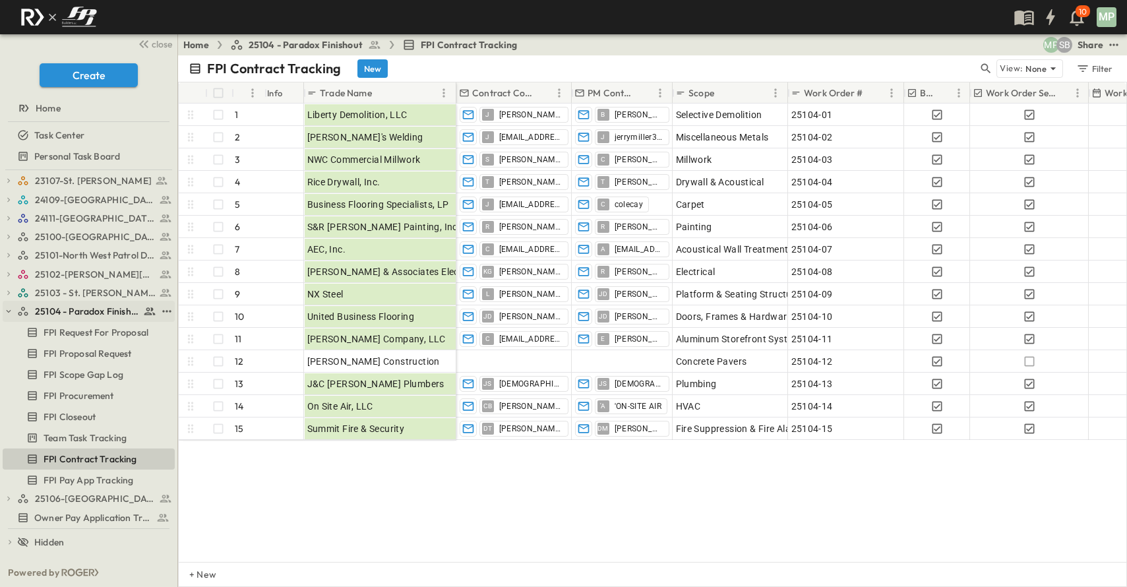
click at [13, 309] on icon "button" at bounding box center [8, 311] width 9 height 9
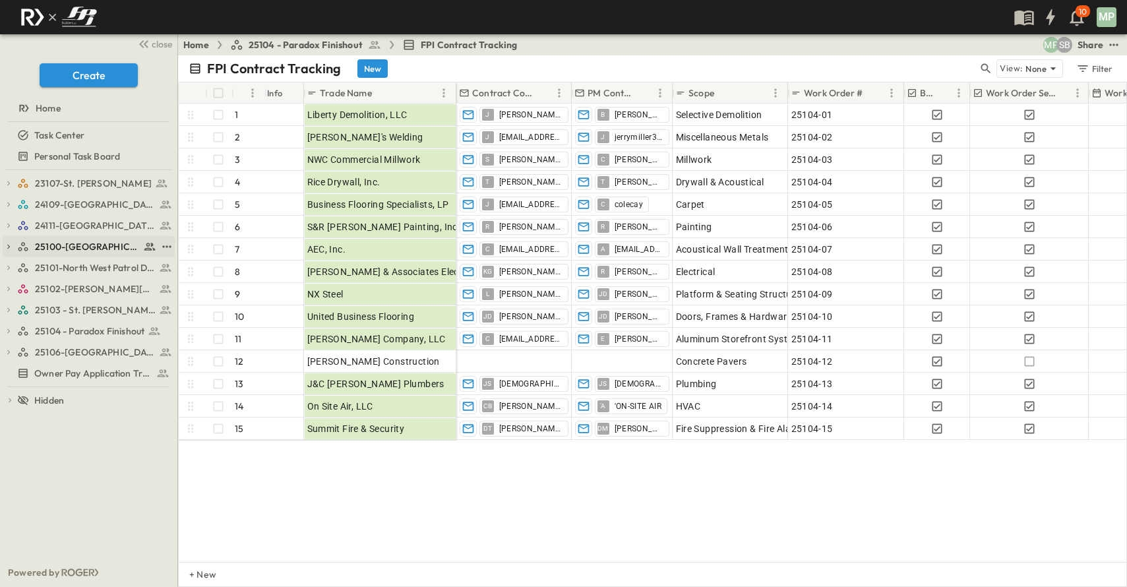
click at [10, 246] on icon "button" at bounding box center [8, 246] width 9 height 9
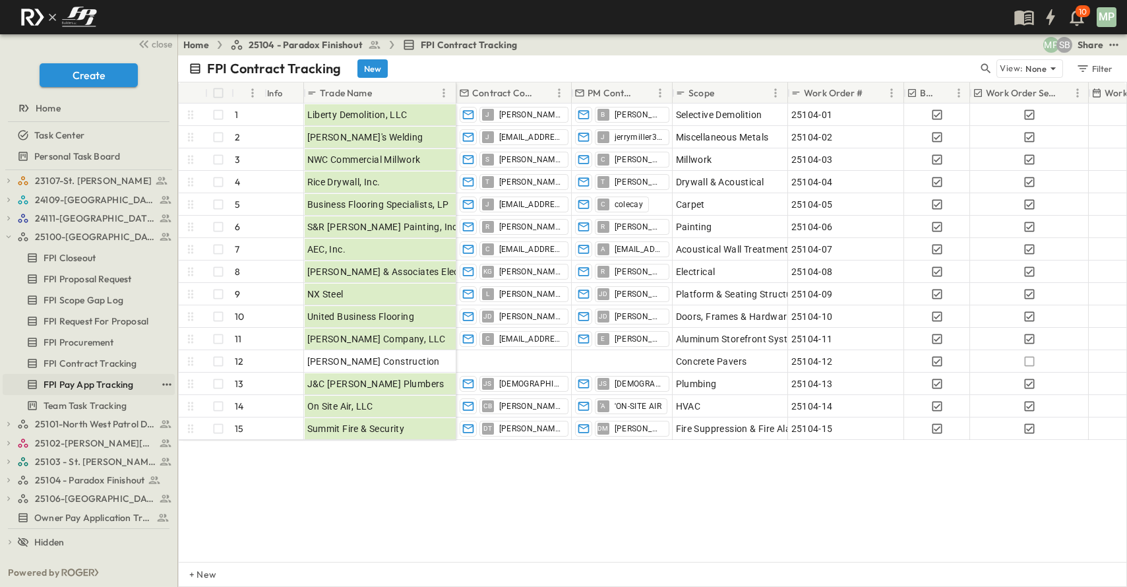
click at [71, 385] on span "FPI Pay App Tracking" at bounding box center [89, 384] width 90 height 13
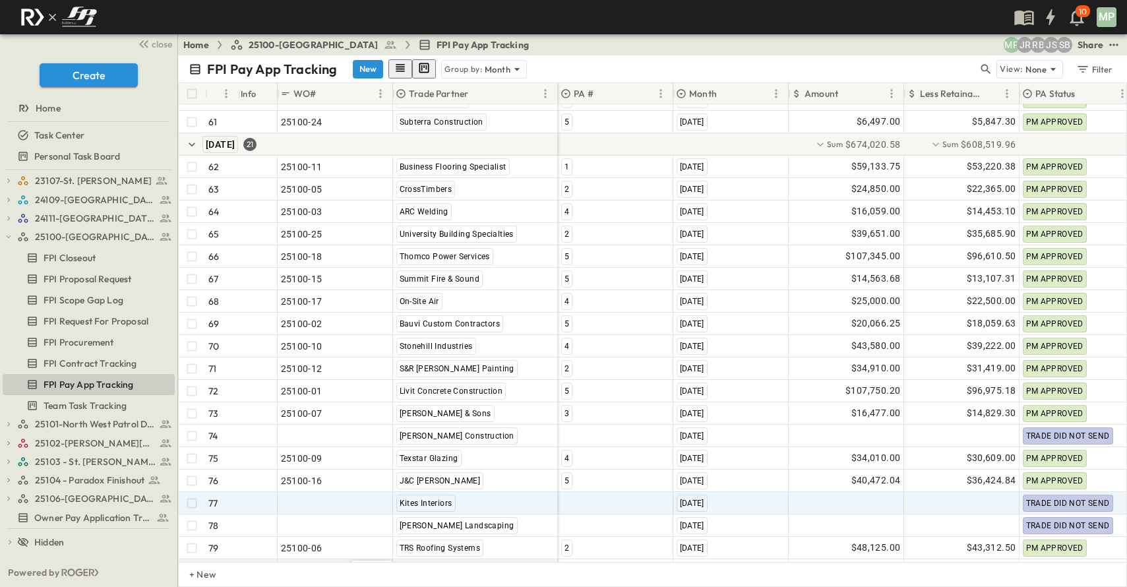
scroll to position [1450, 0]
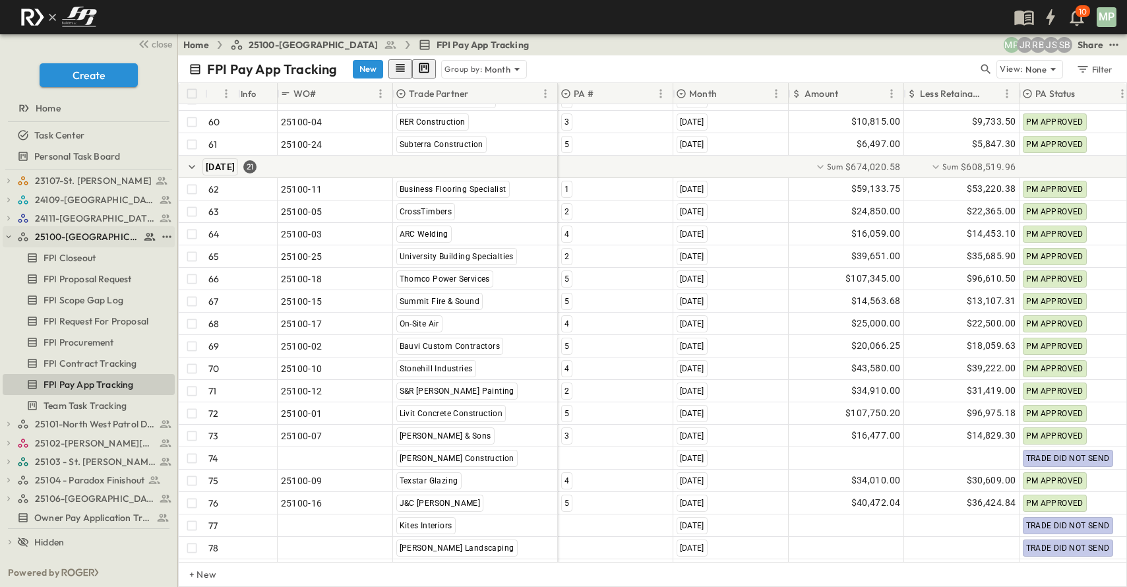
click at [13, 239] on icon "button" at bounding box center [8, 236] width 9 height 9
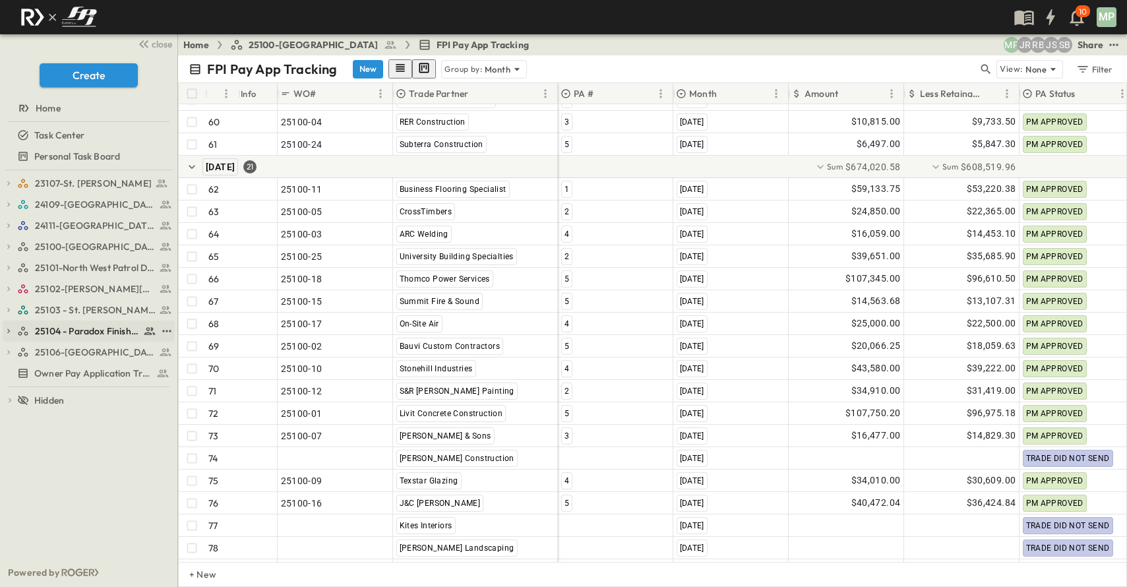
click at [11, 330] on icon "button" at bounding box center [8, 330] width 9 height 9
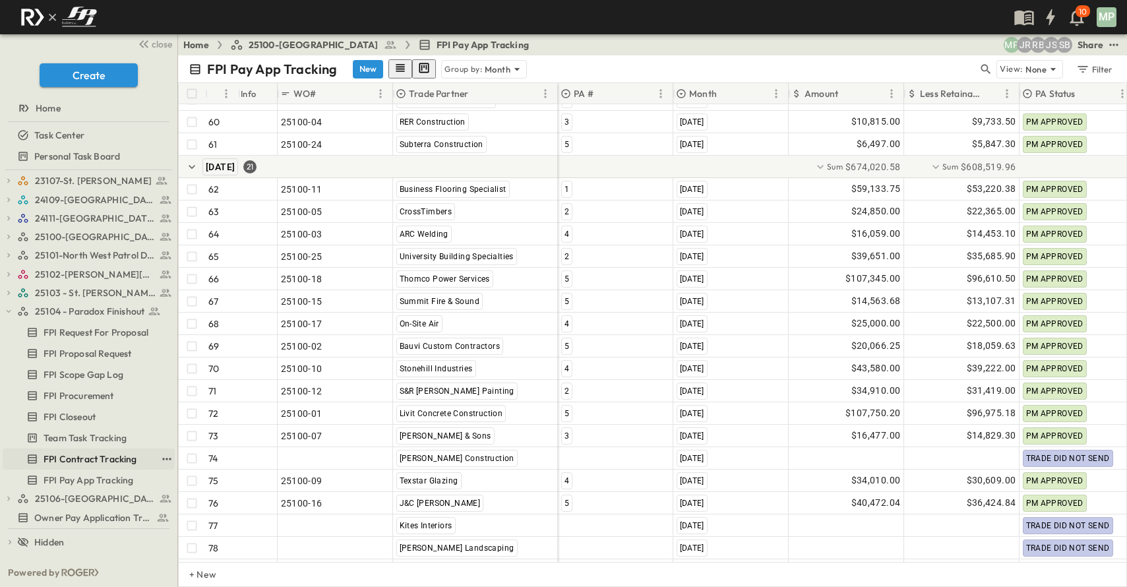
click at [85, 458] on span "FPI Contract Tracking" at bounding box center [91, 458] width 94 height 13
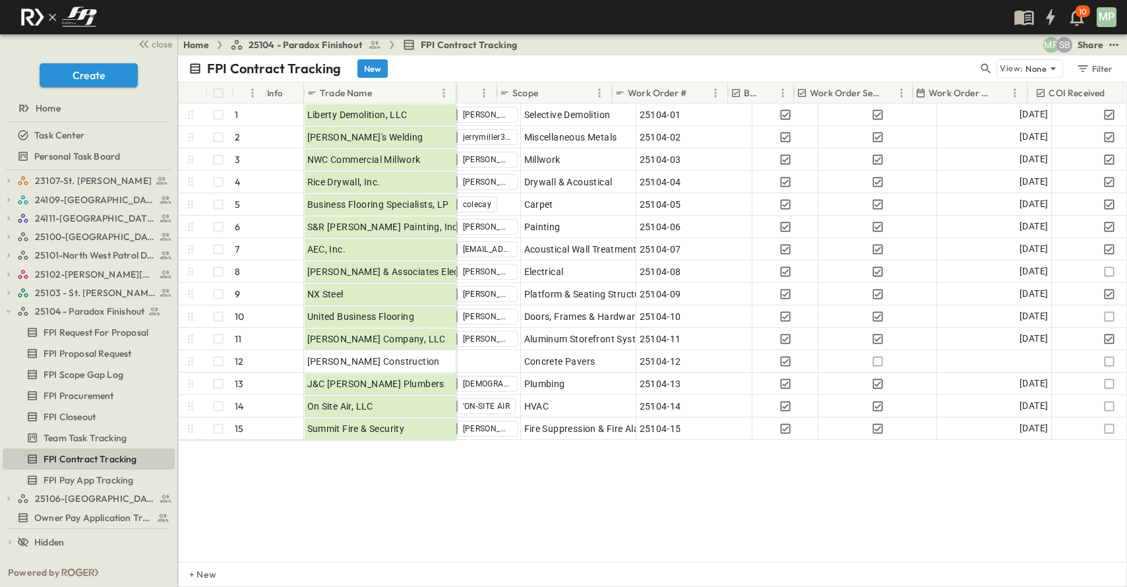
scroll to position [0, 187]
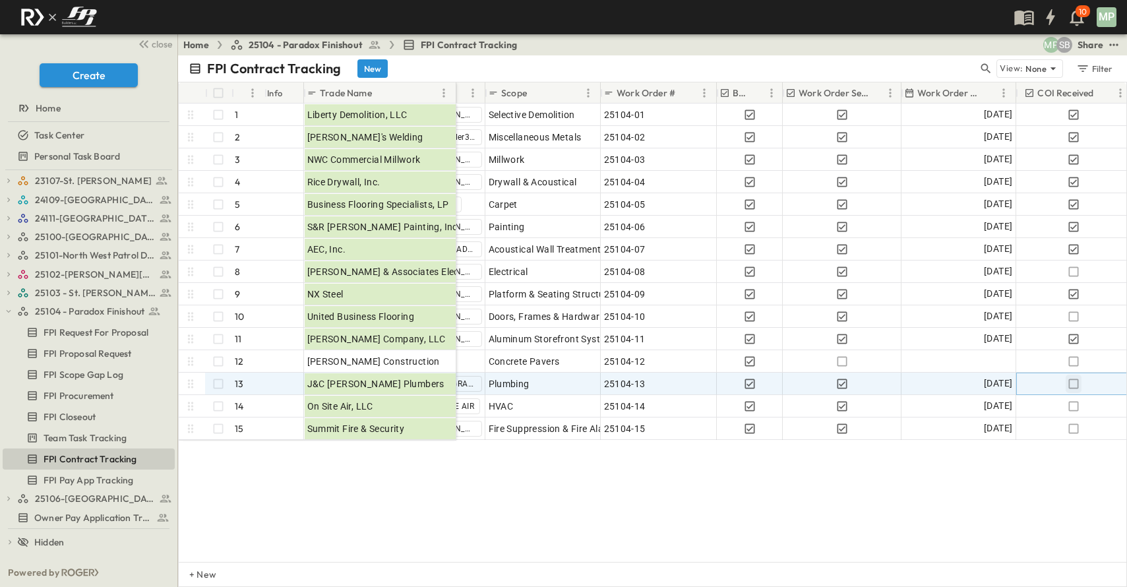
click at [1077, 385] on icon "button" at bounding box center [1073, 383] width 13 height 13
click at [10, 304] on div "25104 - Paradox Finishout" at bounding box center [89, 311] width 172 height 21
click at [10, 311] on icon "button" at bounding box center [9, 311] width 5 height 3
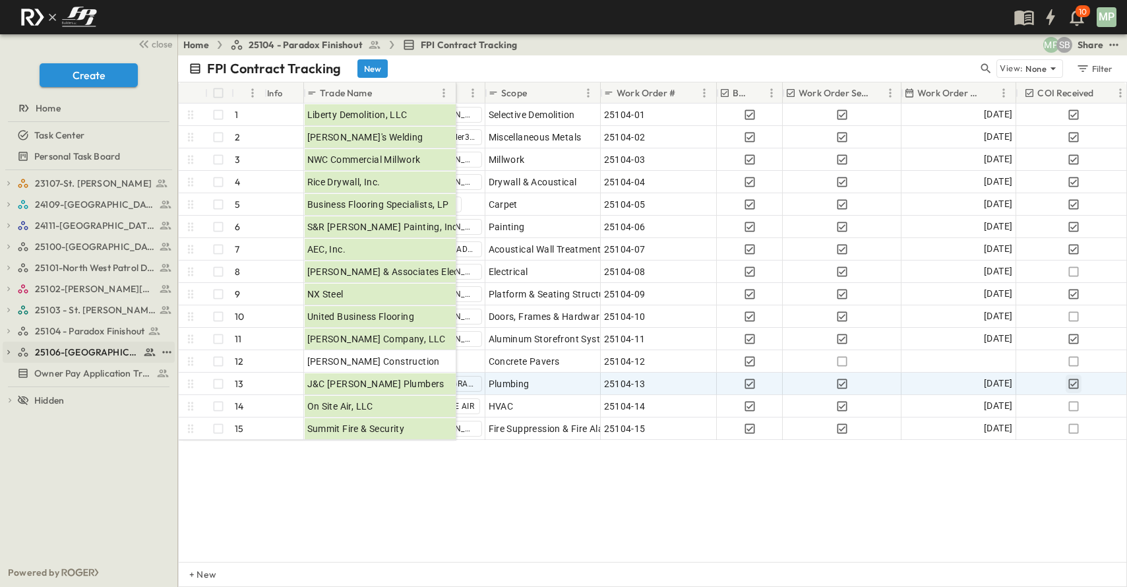
click at [9, 349] on icon "button" at bounding box center [8, 351] width 9 height 9
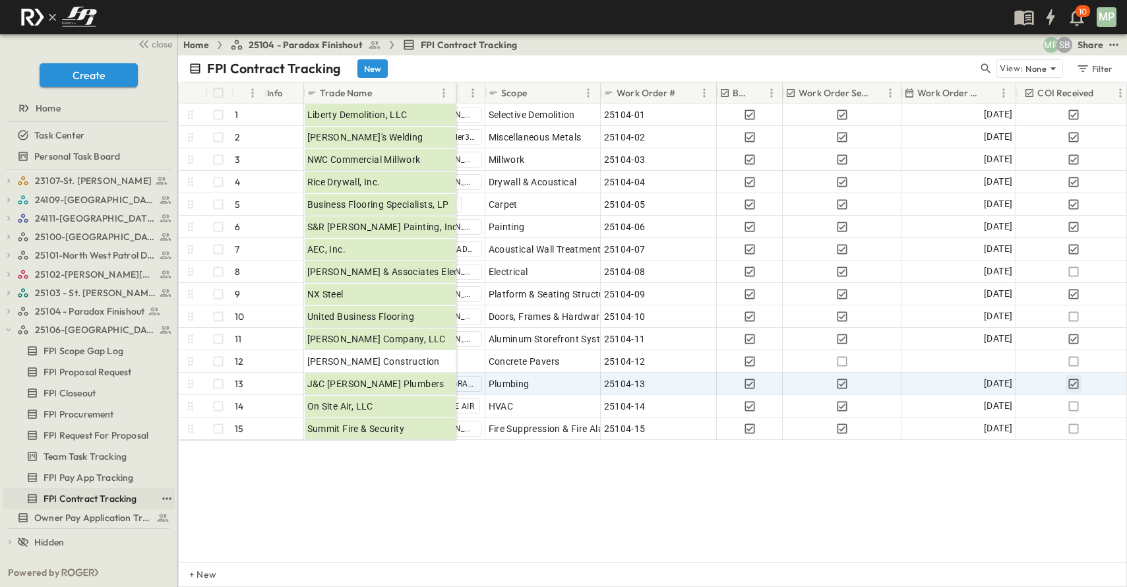
click at [67, 497] on span "FPI Contract Tracking" at bounding box center [91, 498] width 94 height 13
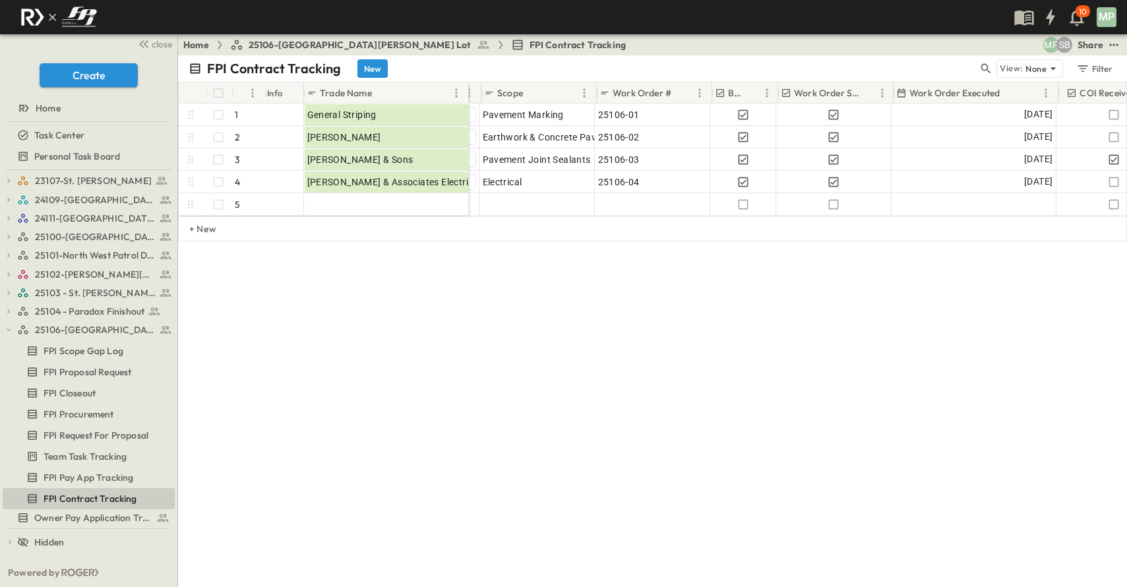
scroll to position [0, 225]
